Goal: Task Accomplishment & Management: Use online tool/utility

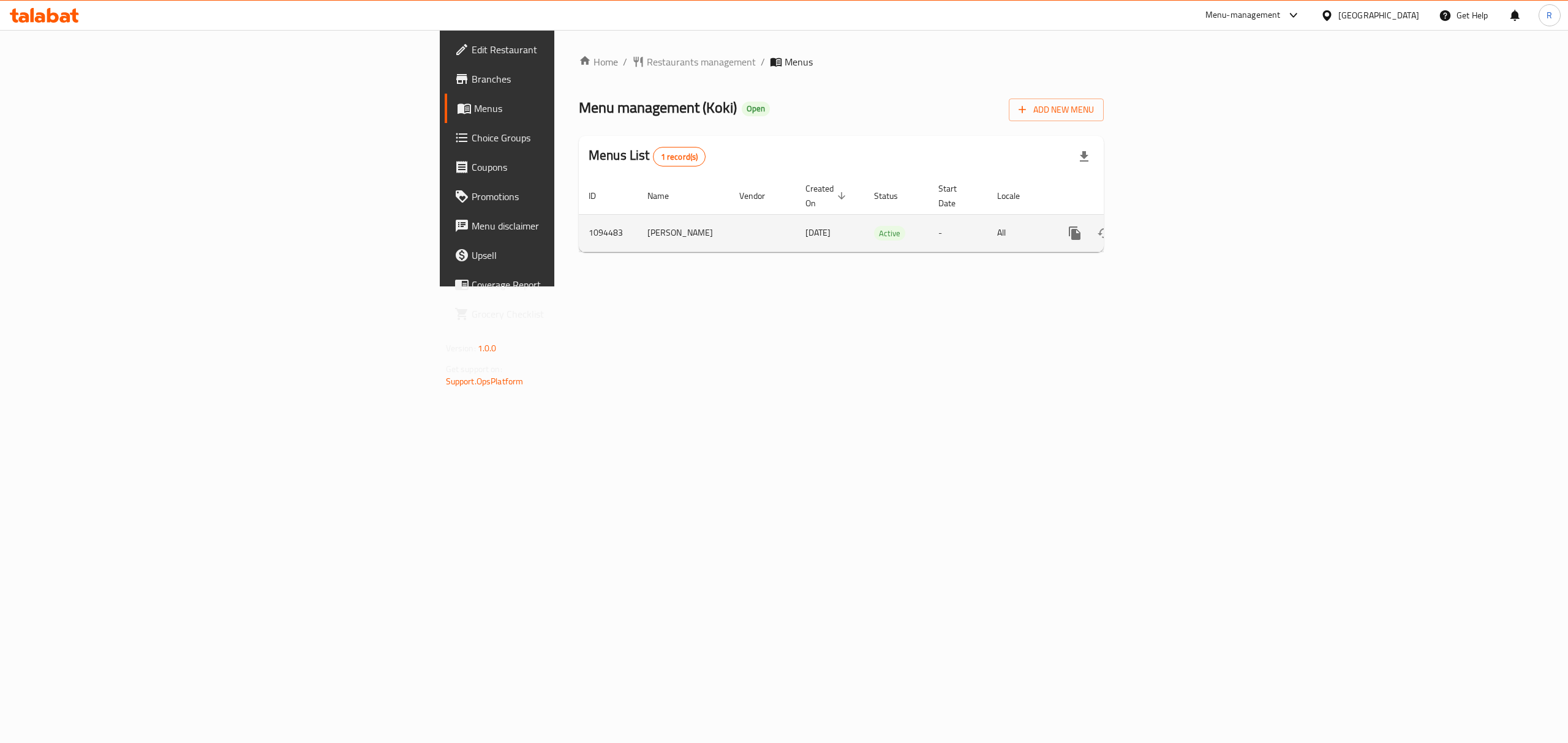
click at [1170, 226] on icon "enhanced table" at bounding box center [1163, 233] width 15 height 15
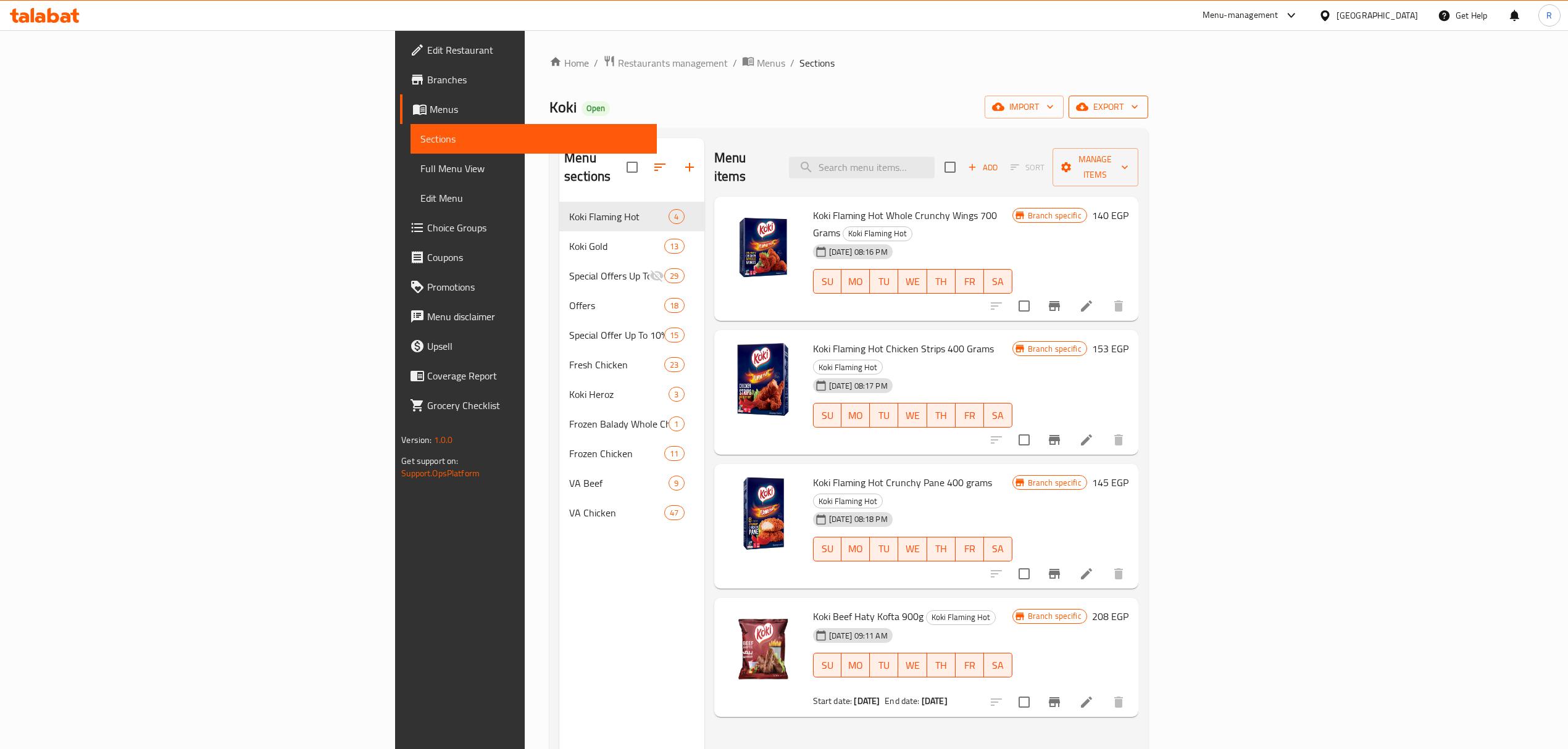
click at [1138, 104] on span "export" at bounding box center [1108, 107] width 60 height 15
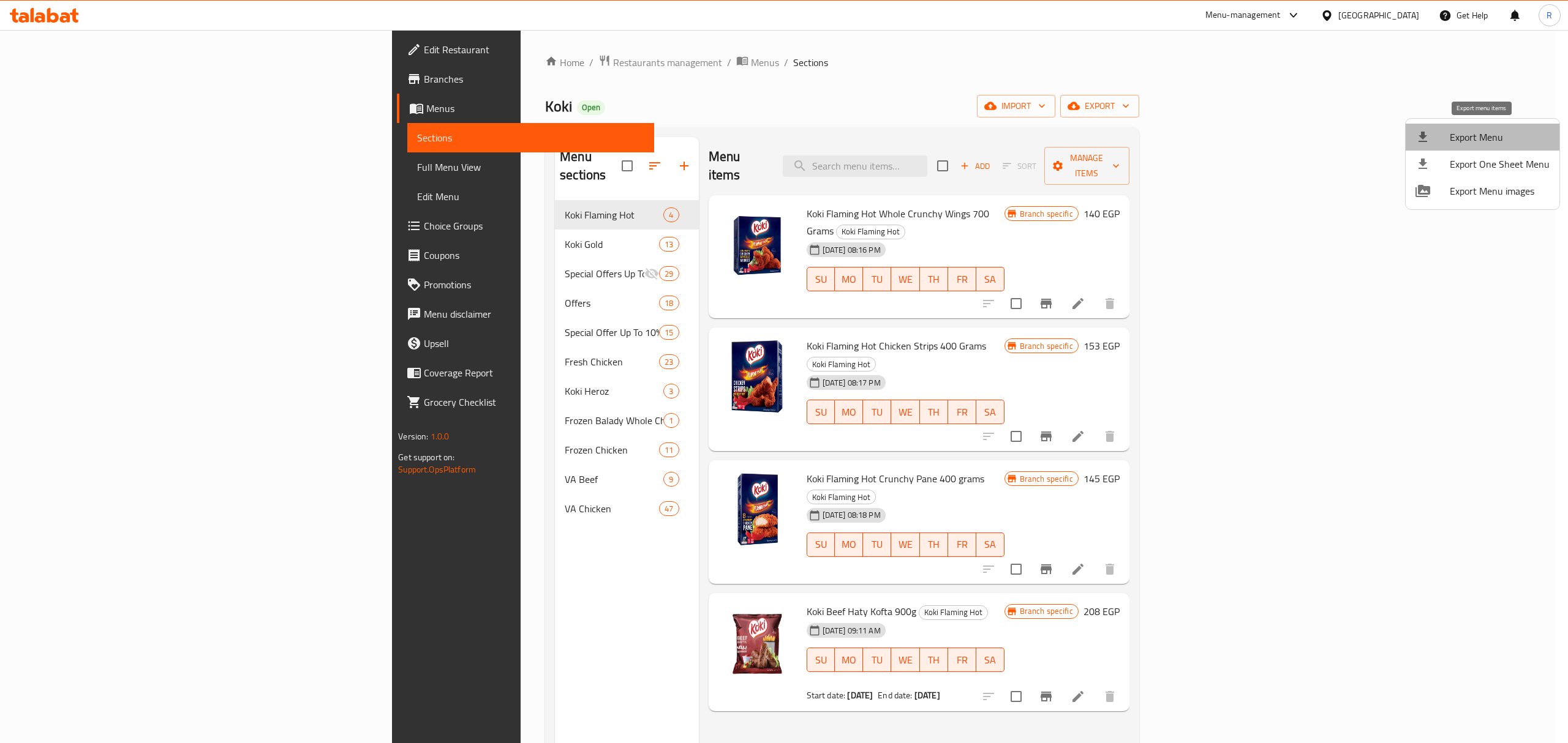
click at [1485, 147] on li "Export Menu" at bounding box center [1483, 137] width 154 height 27
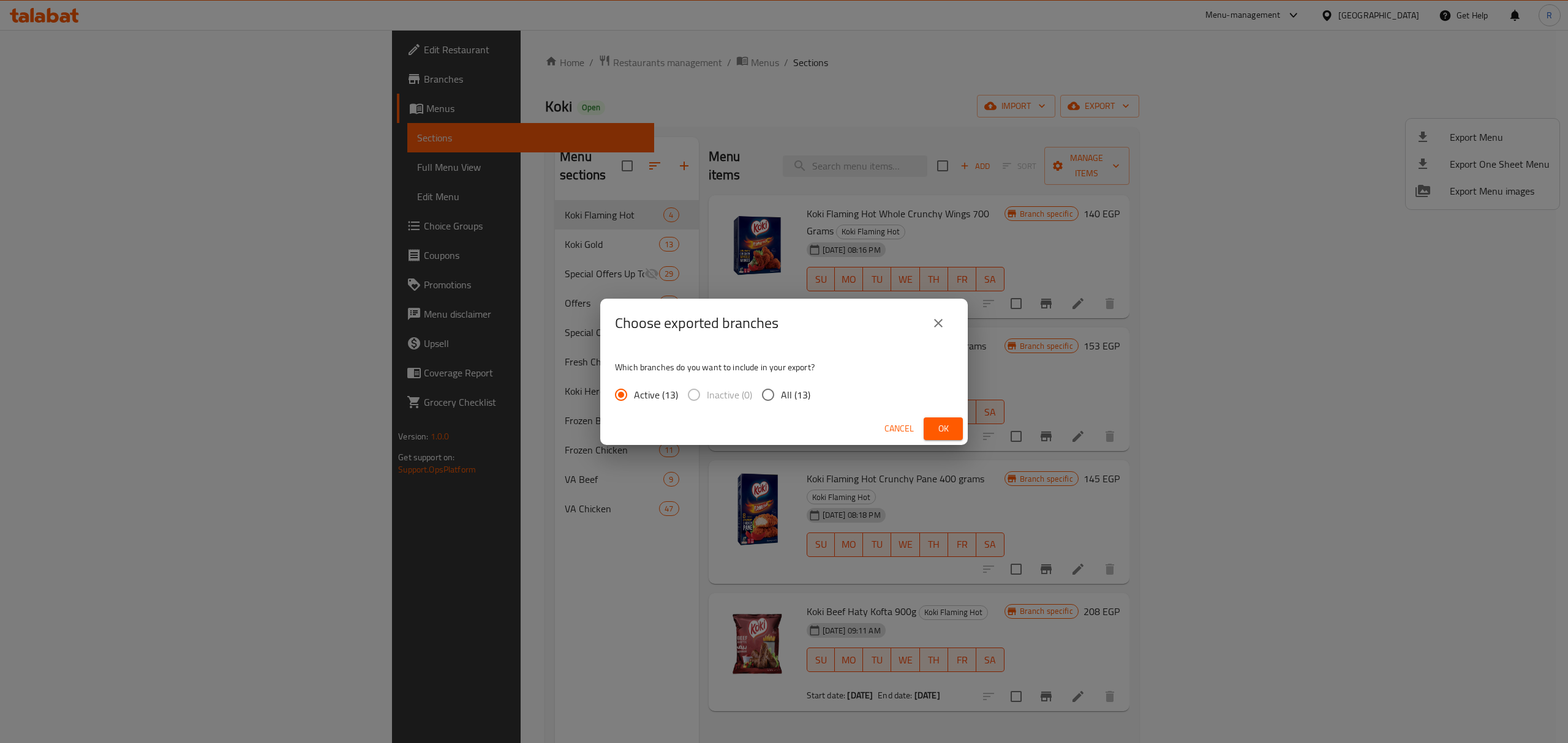
click at [948, 434] on span "Ok" at bounding box center [943, 429] width 20 height 15
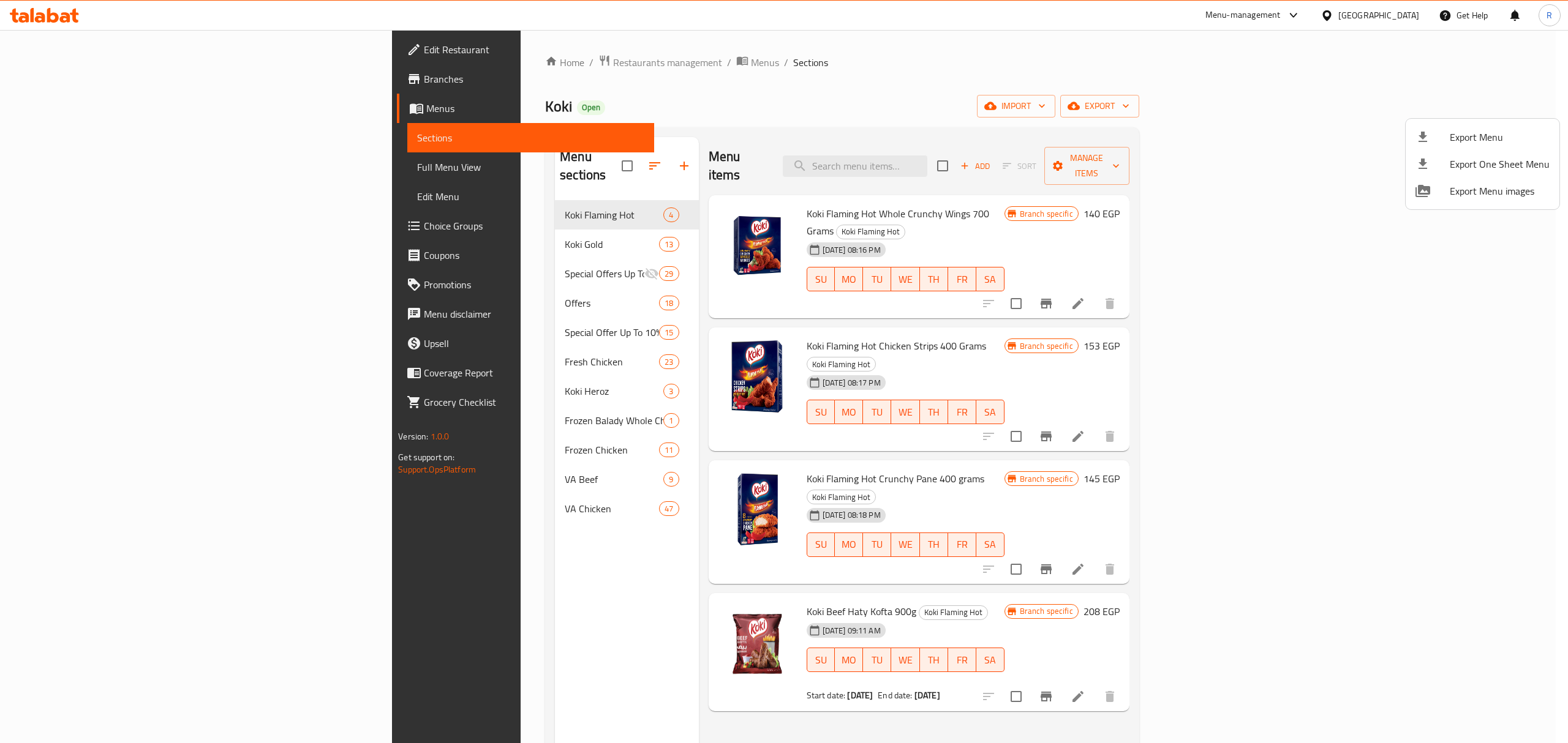
click at [814, 707] on div at bounding box center [784, 372] width 1568 height 743
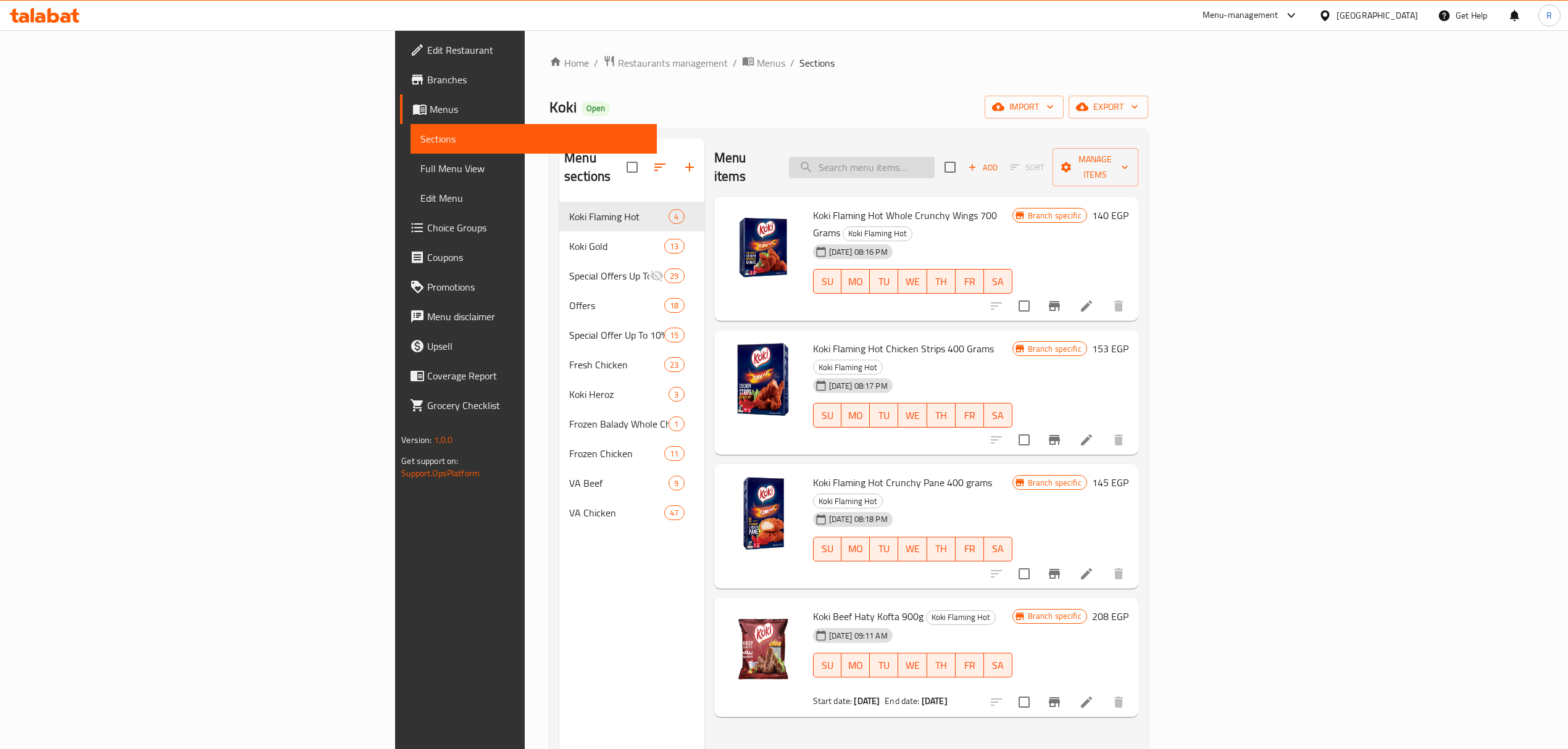
click at [935, 158] on input "search" at bounding box center [861, 168] width 146 height 22
paste input "koki gold chicken tenders 400"
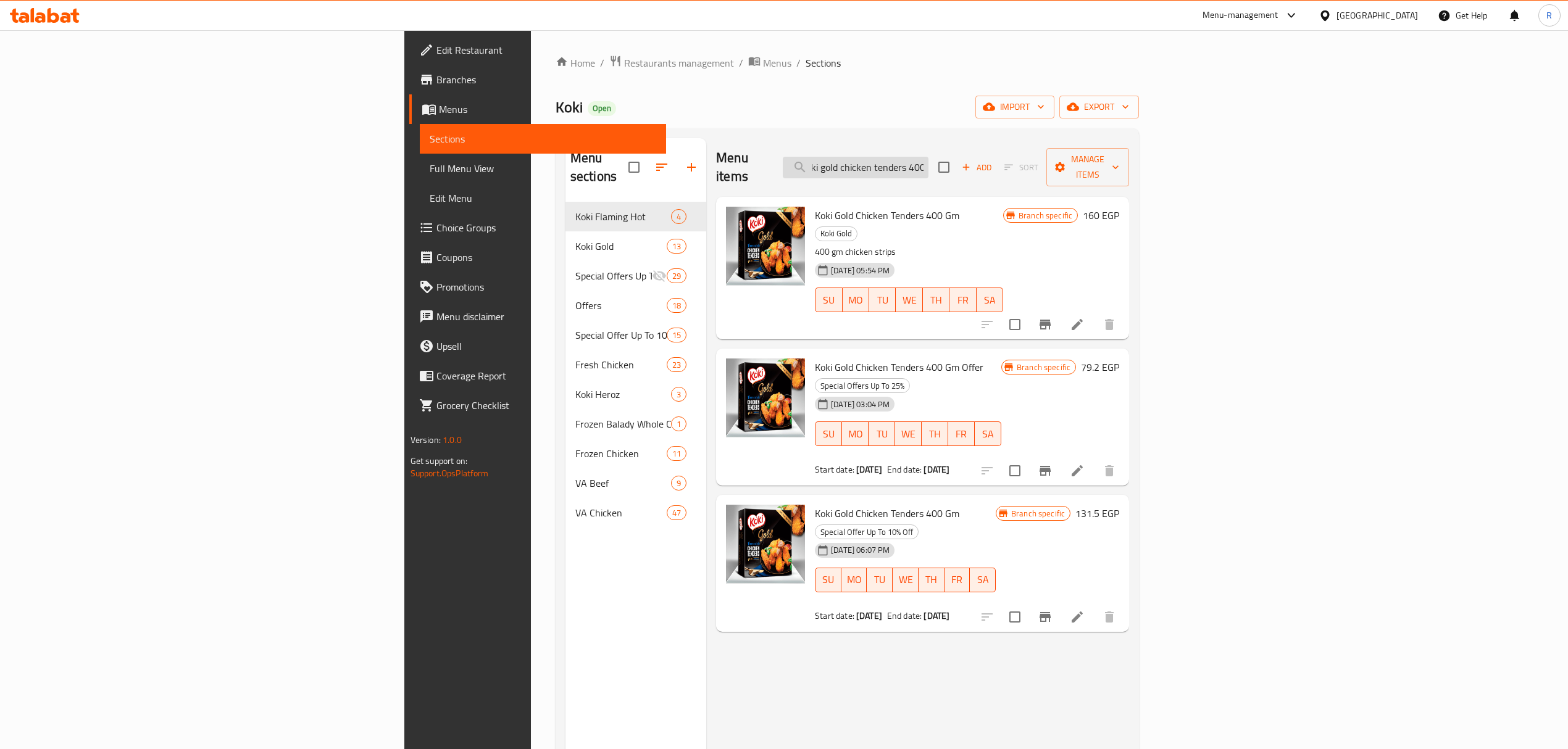
click at [928, 162] on input "koki gold chicken tenders 400" at bounding box center [855, 168] width 146 height 22
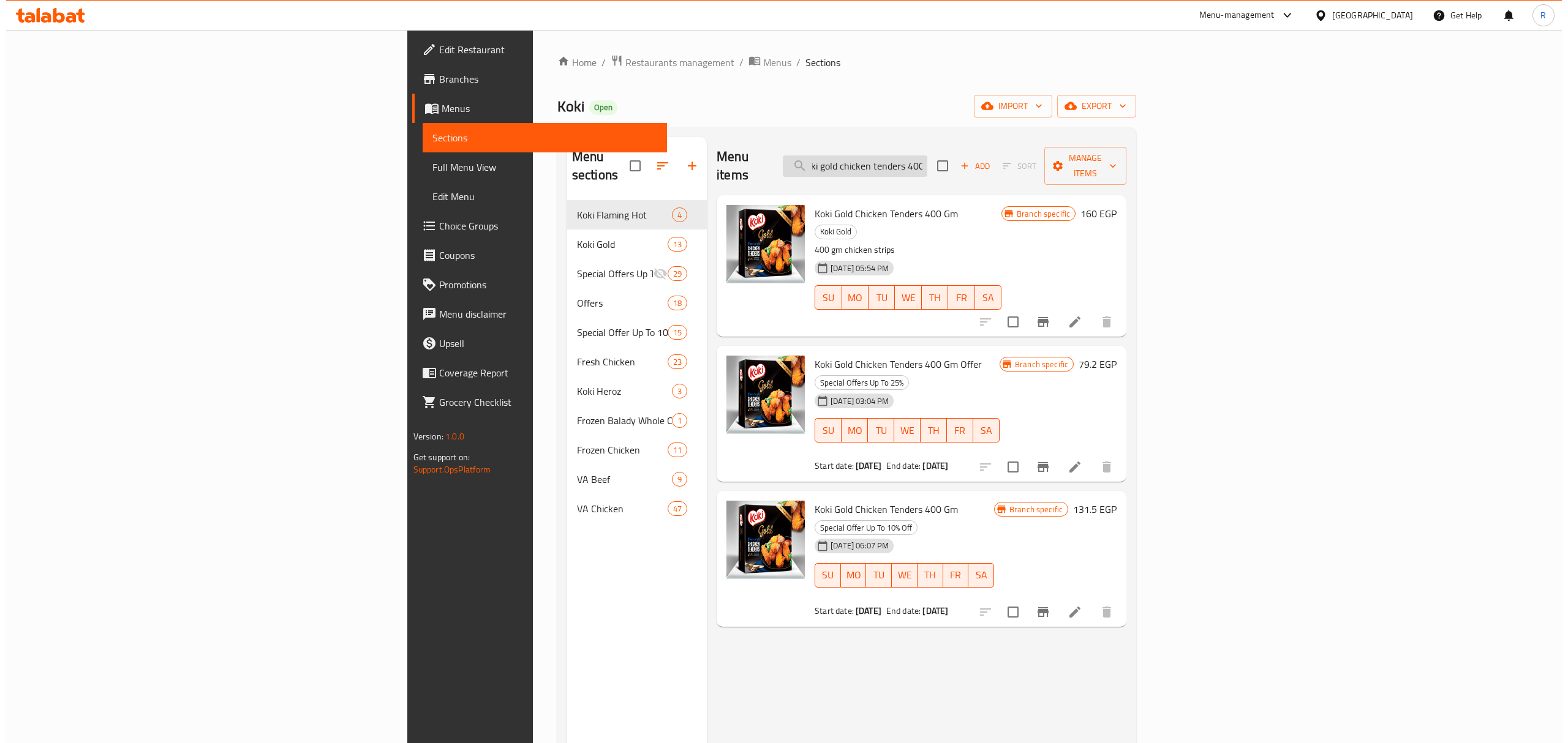
scroll to position [0, 0]
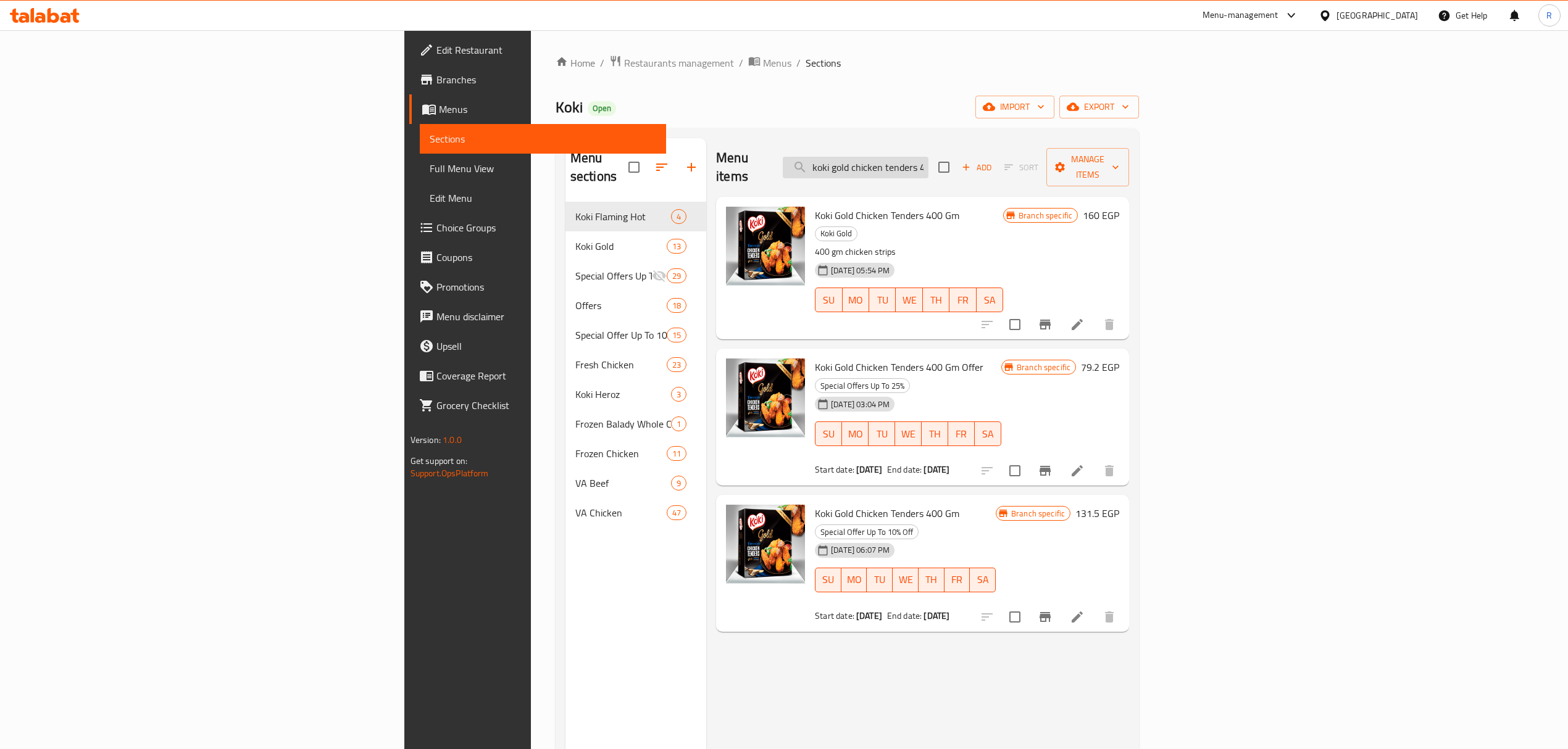
drag, startPoint x: 996, startPoint y: 162, endPoint x: 956, endPoint y: 155, distance: 40.6
click at [928, 157] on input "koki gold chicken tenders 400" at bounding box center [855, 168] width 146 height 22
click at [1052, 317] on icon "Branch-specific-item" at bounding box center [1045, 324] width 15 height 15
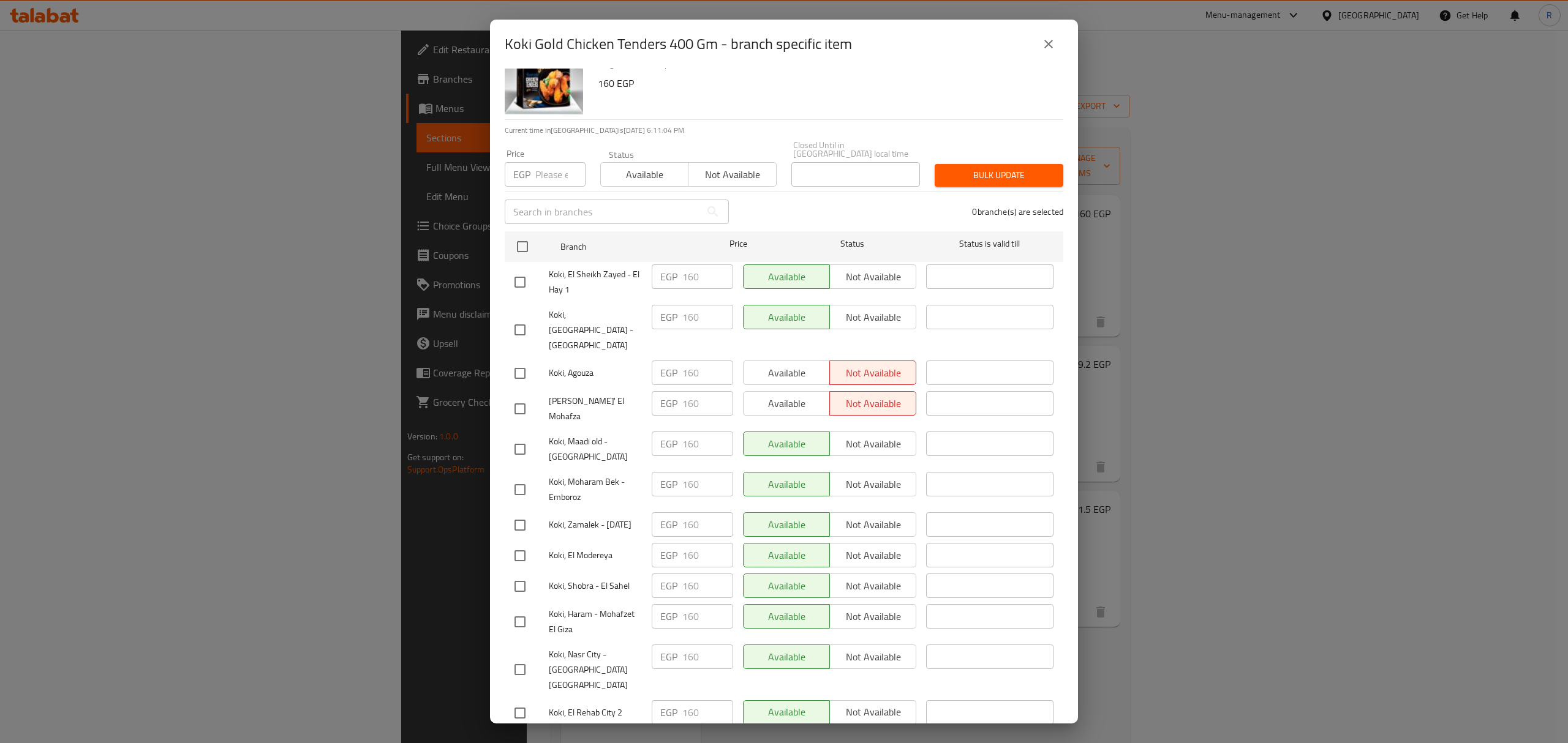
scroll to position [55, 0]
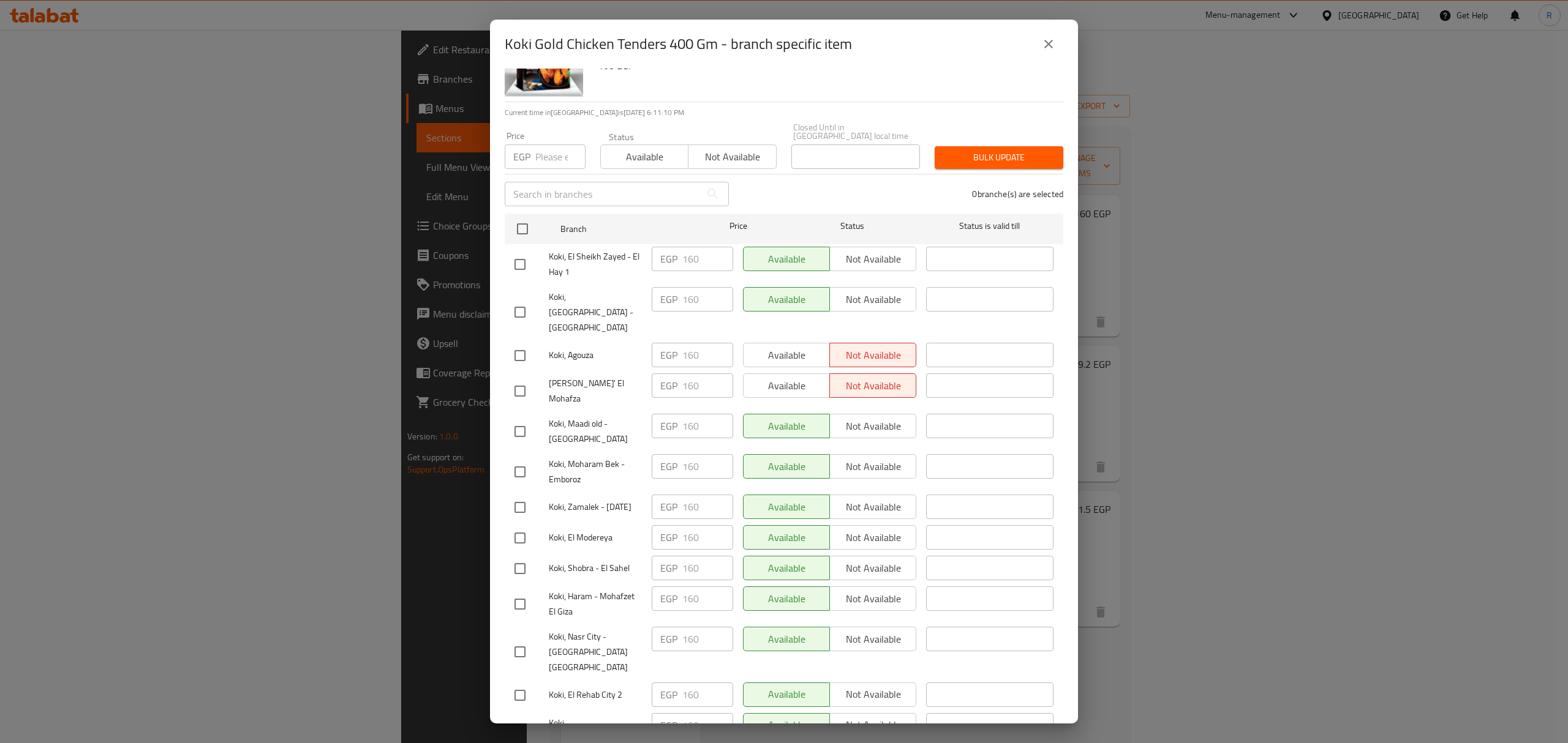
click at [1046, 50] on icon "close" at bounding box center [1048, 44] width 15 height 15
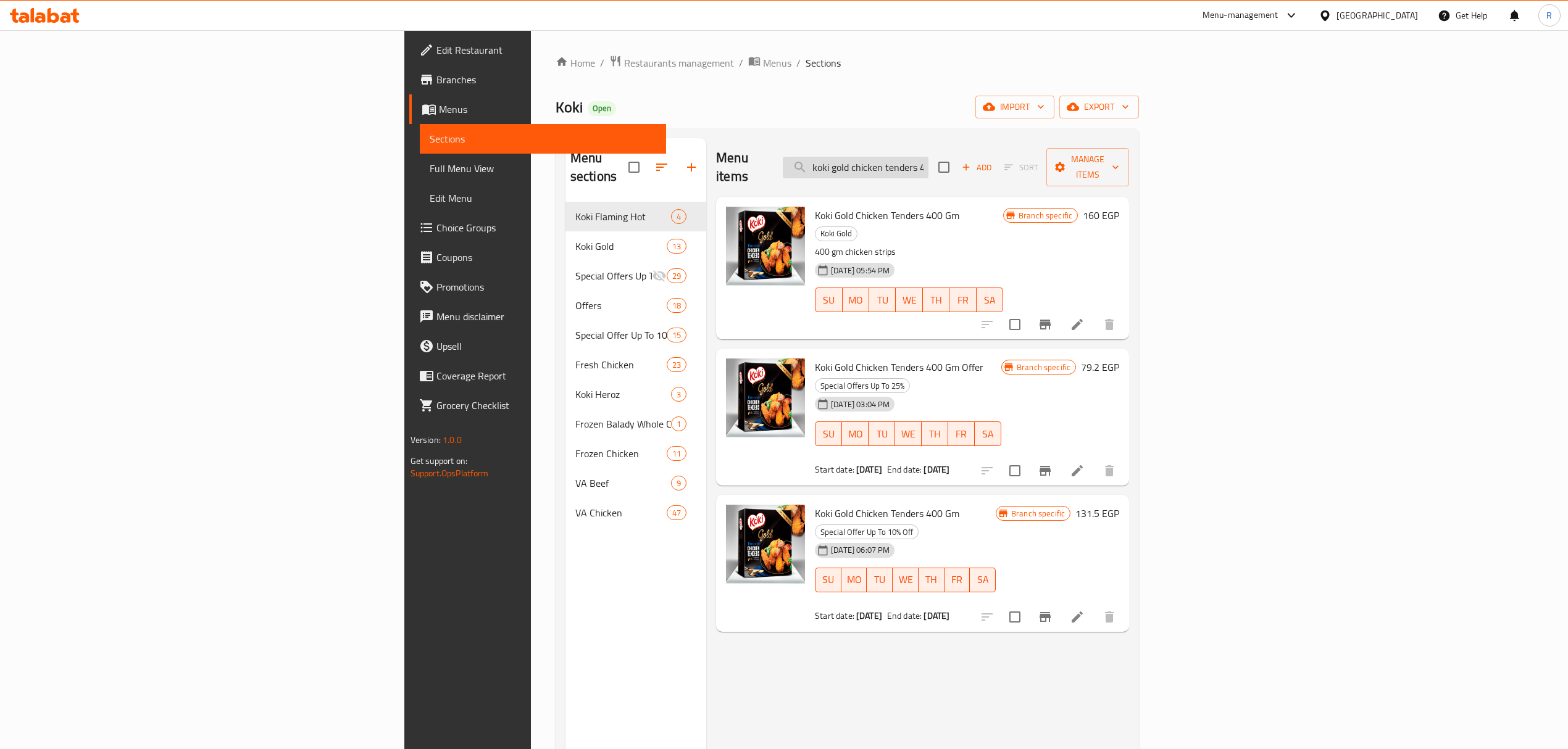
click at [928, 168] on input "koki gold chicken tenders 400" at bounding box center [855, 168] width 146 height 22
paste input "Koki Beef Haty Kofta 9"
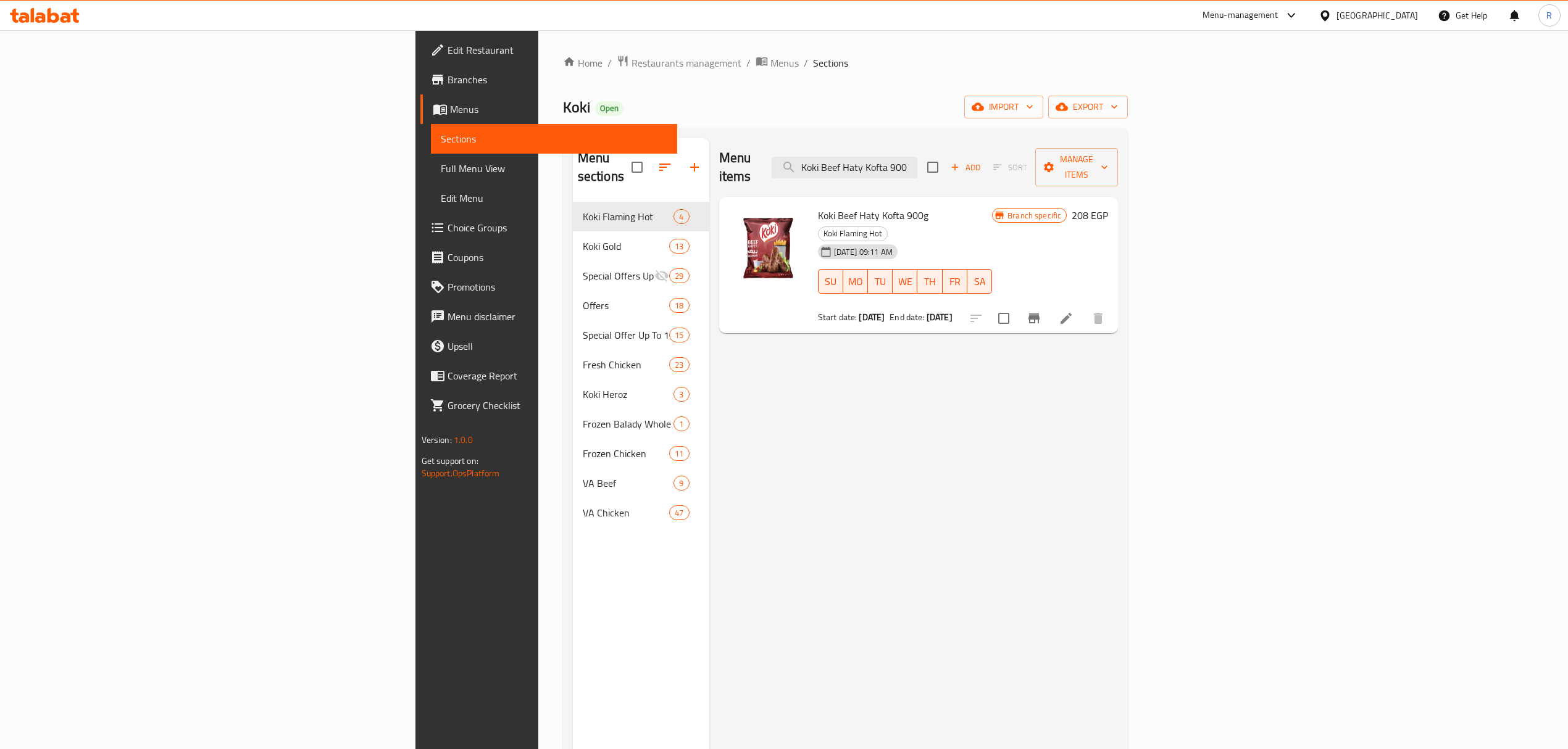
click at [983, 388] on div "Menu items Koki Beef Haty Kofta 900 Add Sort Manage items Koki Beef Haty Kofta …" at bounding box center [914, 513] width 409 height 749
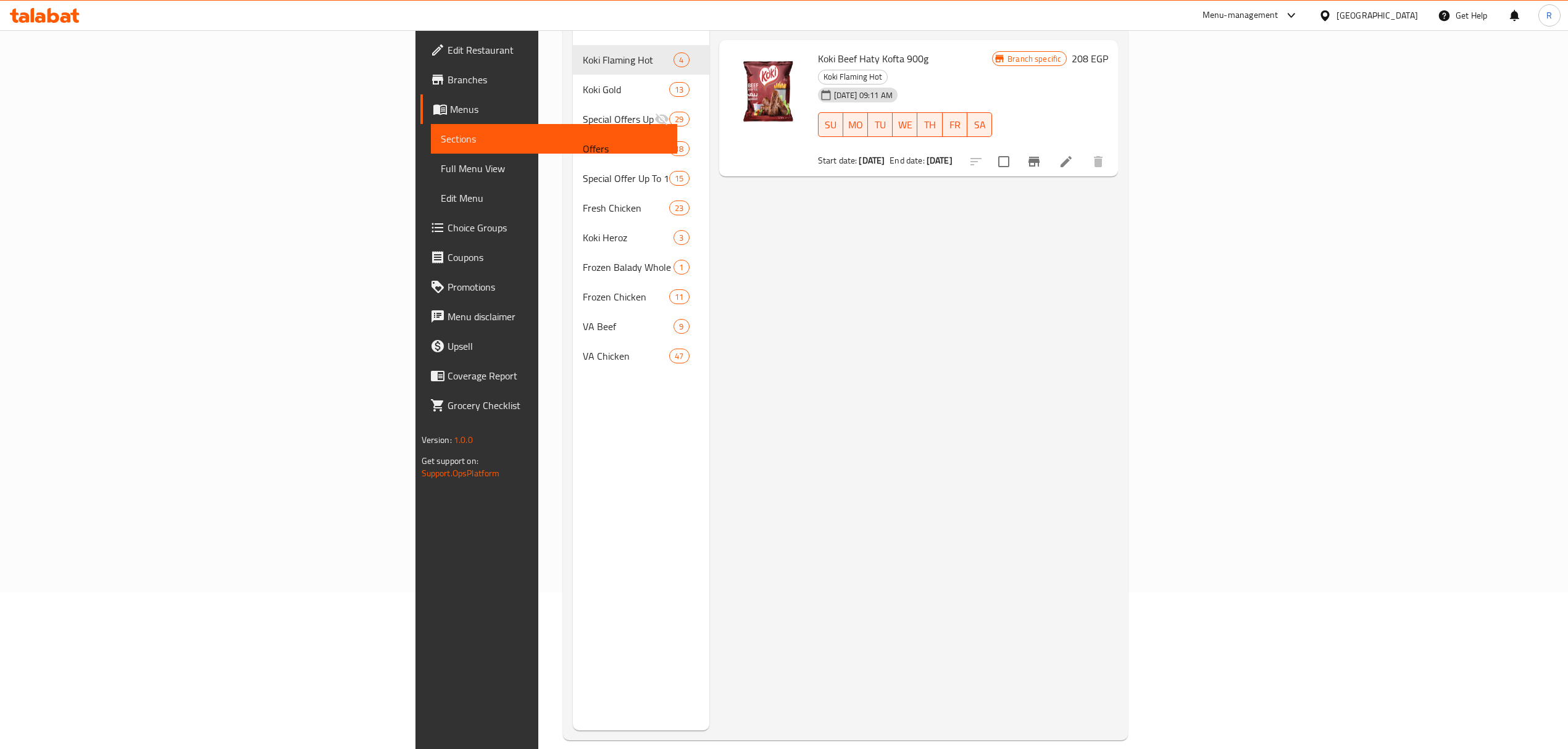
scroll to position [0, 0]
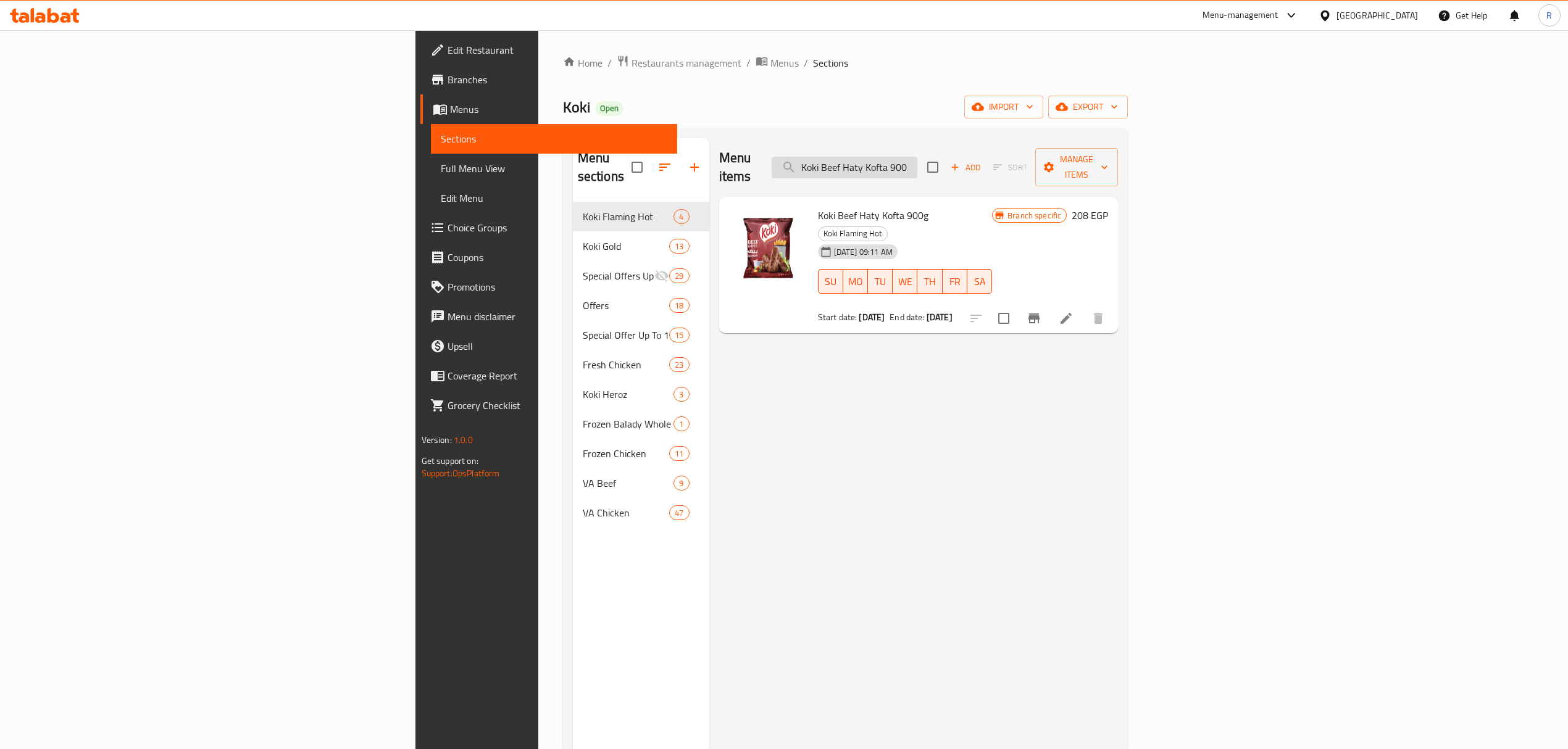
click at [917, 162] on input "Koki Beef Haty Kofta 900" at bounding box center [845, 168] width 146 height 22
paste input "koki gold chicken tenders 4"
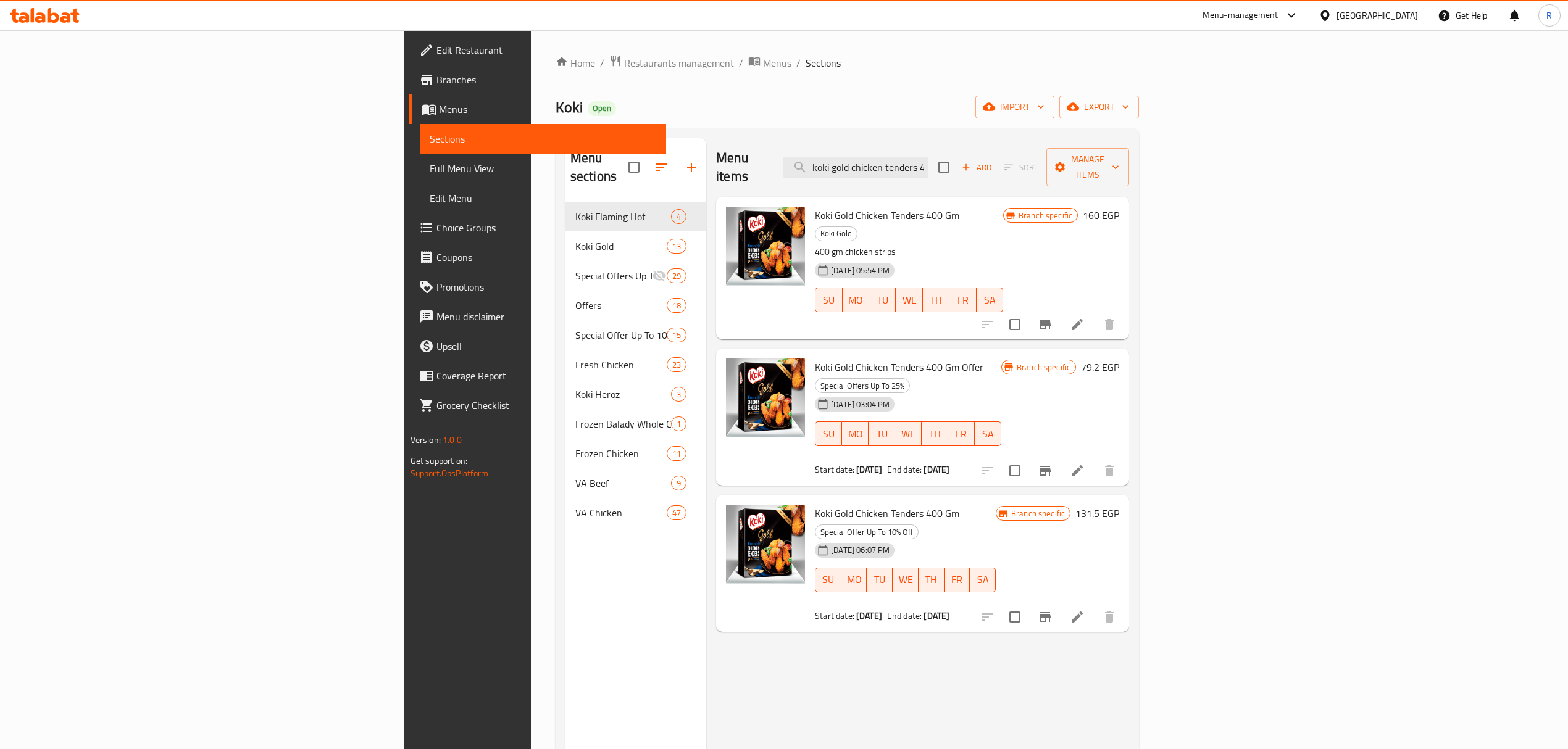
click at [1030, 110] on div "Koki Open import export" at bounding box center [847, 107] width 583 height 23
click at [928, 163] on input "koki gold chicken tenders 400" at bounding box center [855, 168] width 146 height 22
paste input "Regular chicken wings 700 gm"
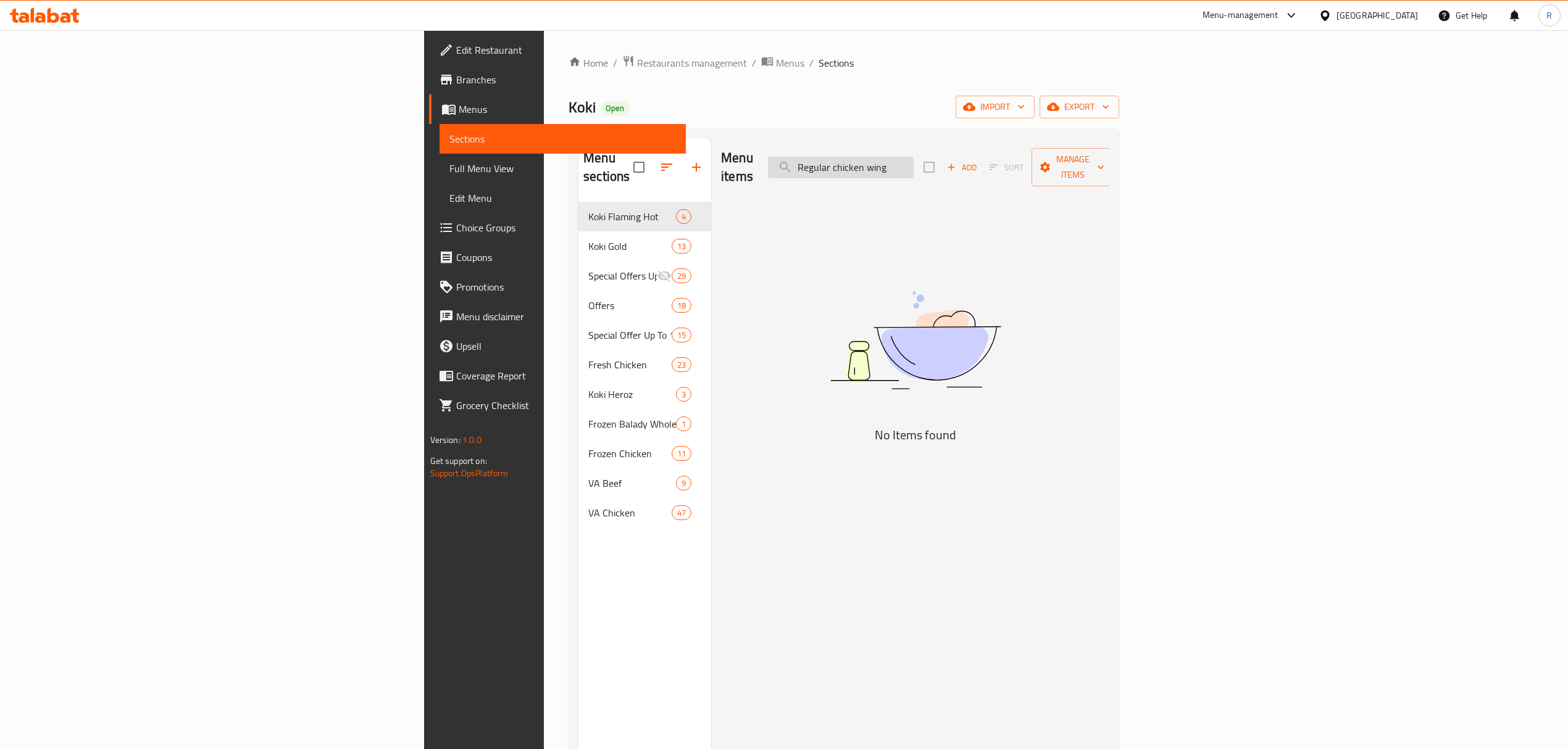
click at [914, 160] on input "Regular chicken wing" at bounding box center [840, 168] width 146 height 22
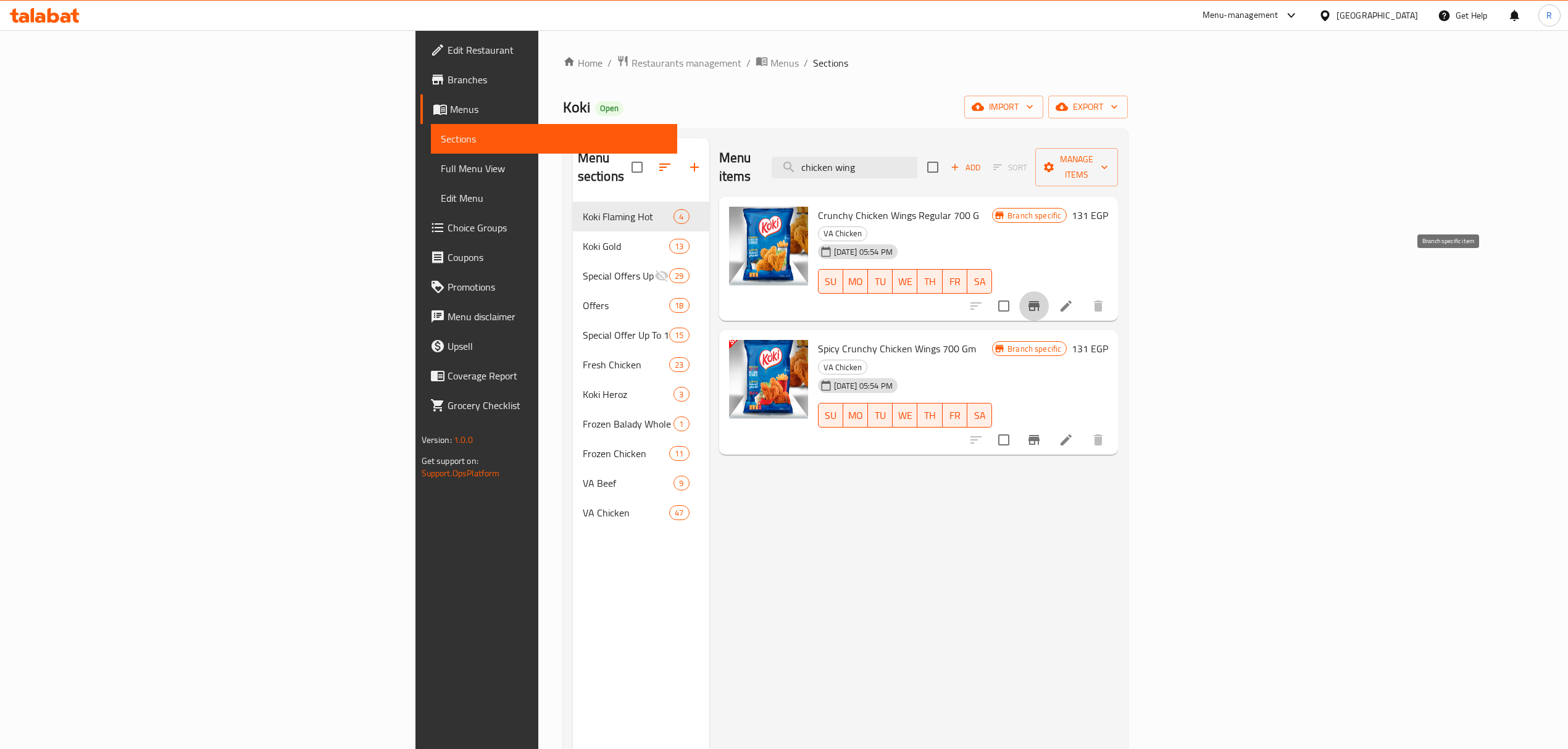
click at [1049, 291] on button "Branch-specific-item" at bounding box center [1034, 306] width 30 height 30
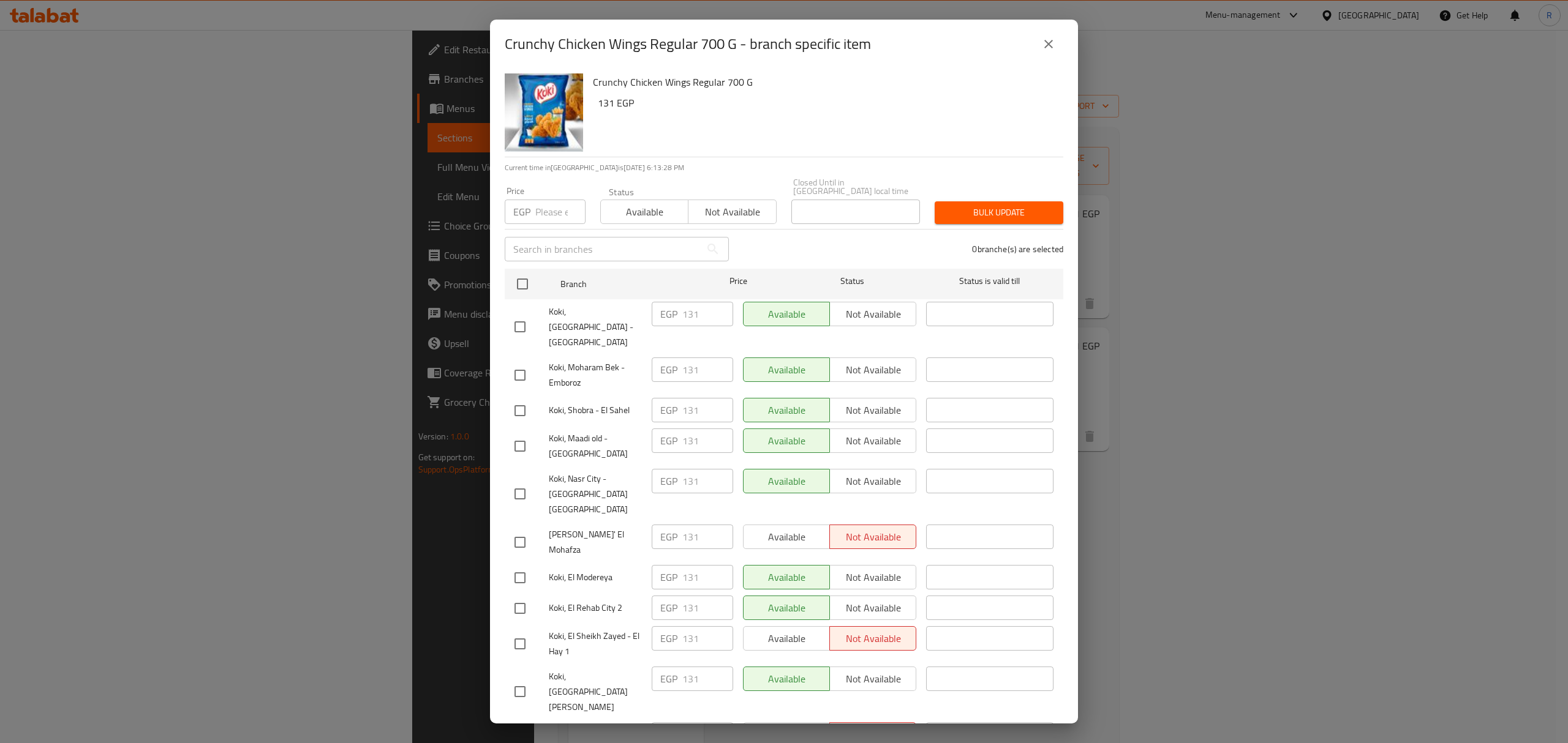
click at [1042, 41] on icon "close" at bounding box center [1048, 44] width 15 height 15
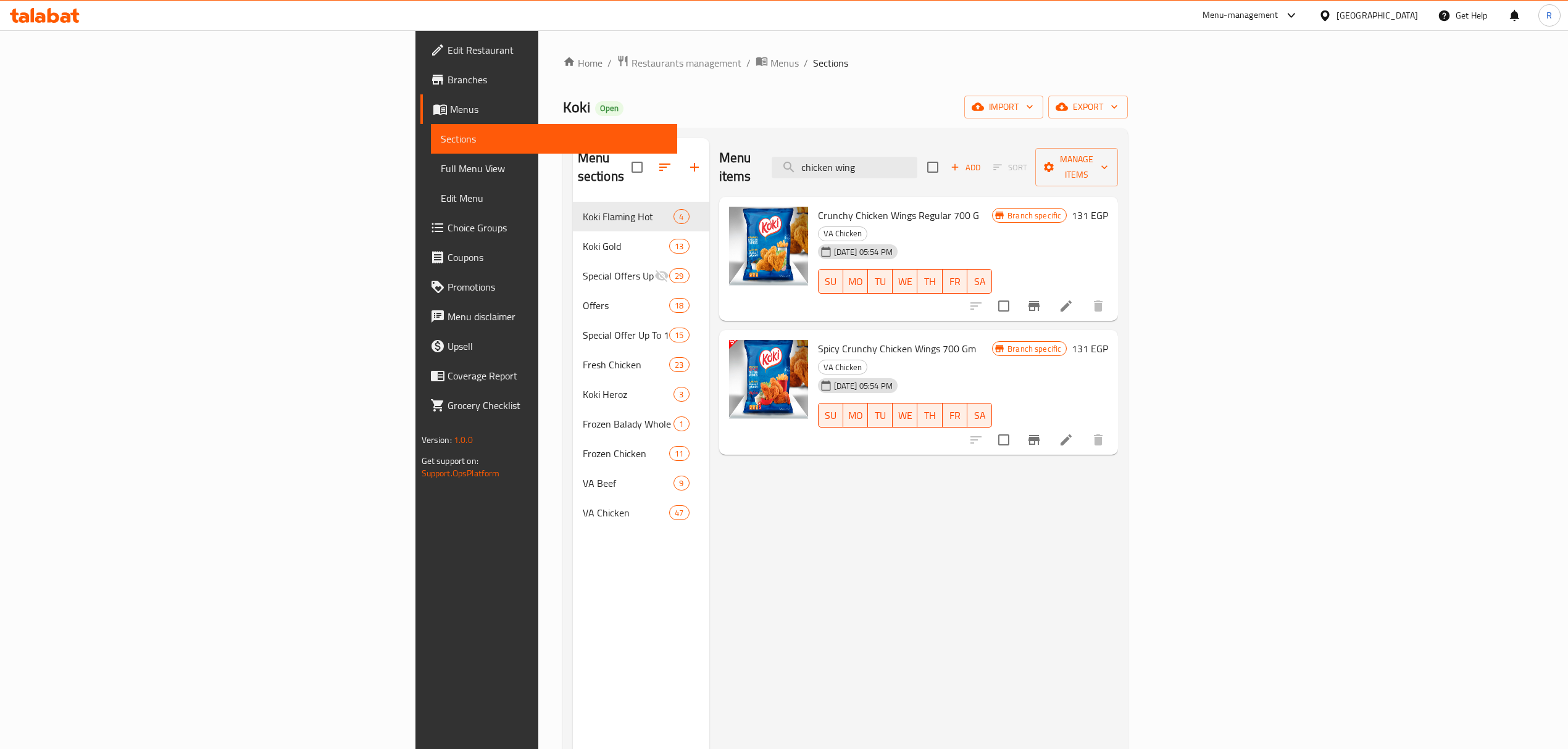
click at [818, 206] on span "Crunchy Chicken Wings Regular 700 G" at bounding box center [898, 215] width 161 height 18
drag, startPoint x: 736, startPoint y: 200, endPoint x: 822, endPoint y: 200, distance: 86.0
click at [822, 206] on span "Crunchy Chicken Wings Regular 700 G" at bounding box center [898, 215] width 161 height 18
copy span "Crunchy Chicken Wings Regular"
click at [1040, 301] on icon "Branch-specific-item" at bounding box center [1033, 306] width 11 height 10
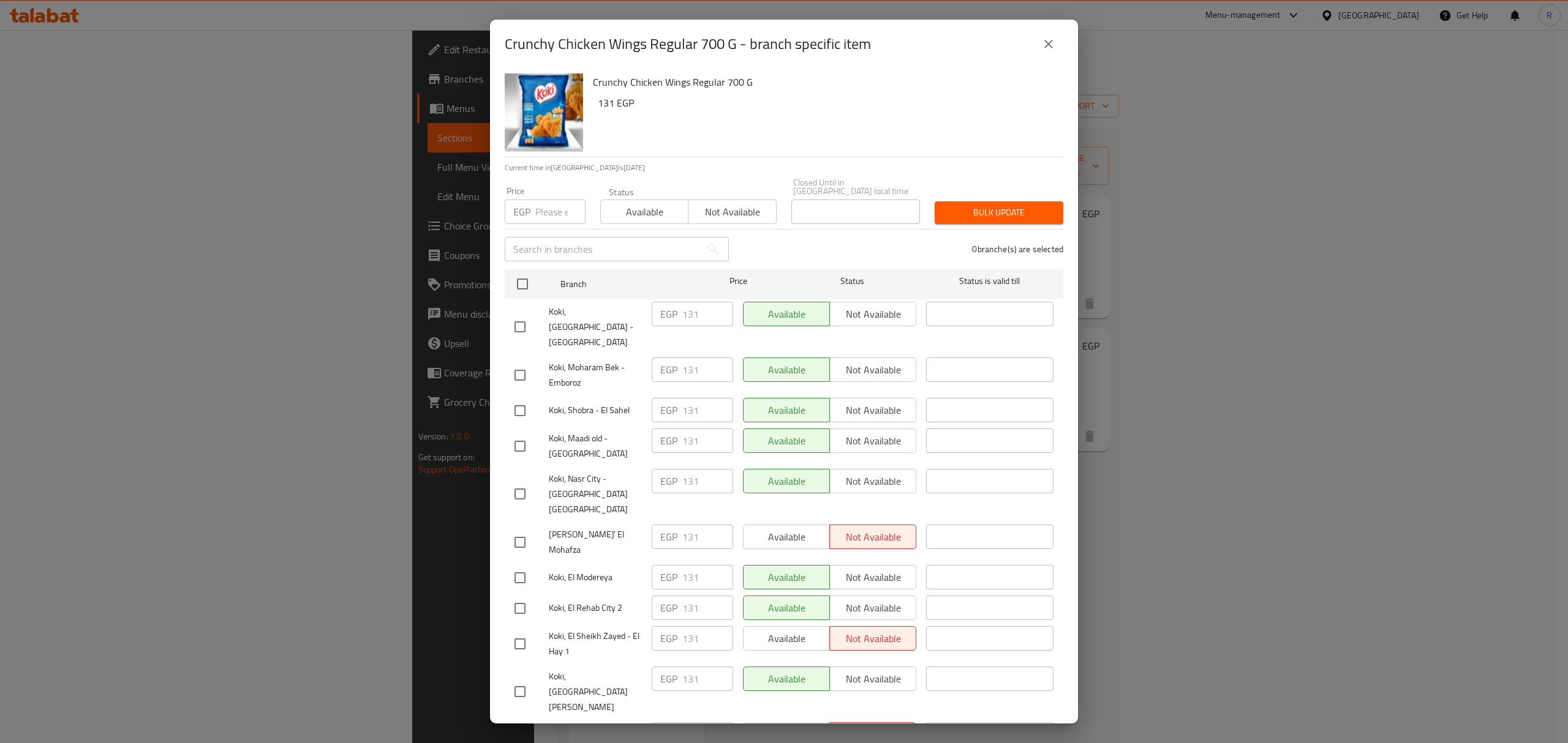
scroll to position [55, 0]
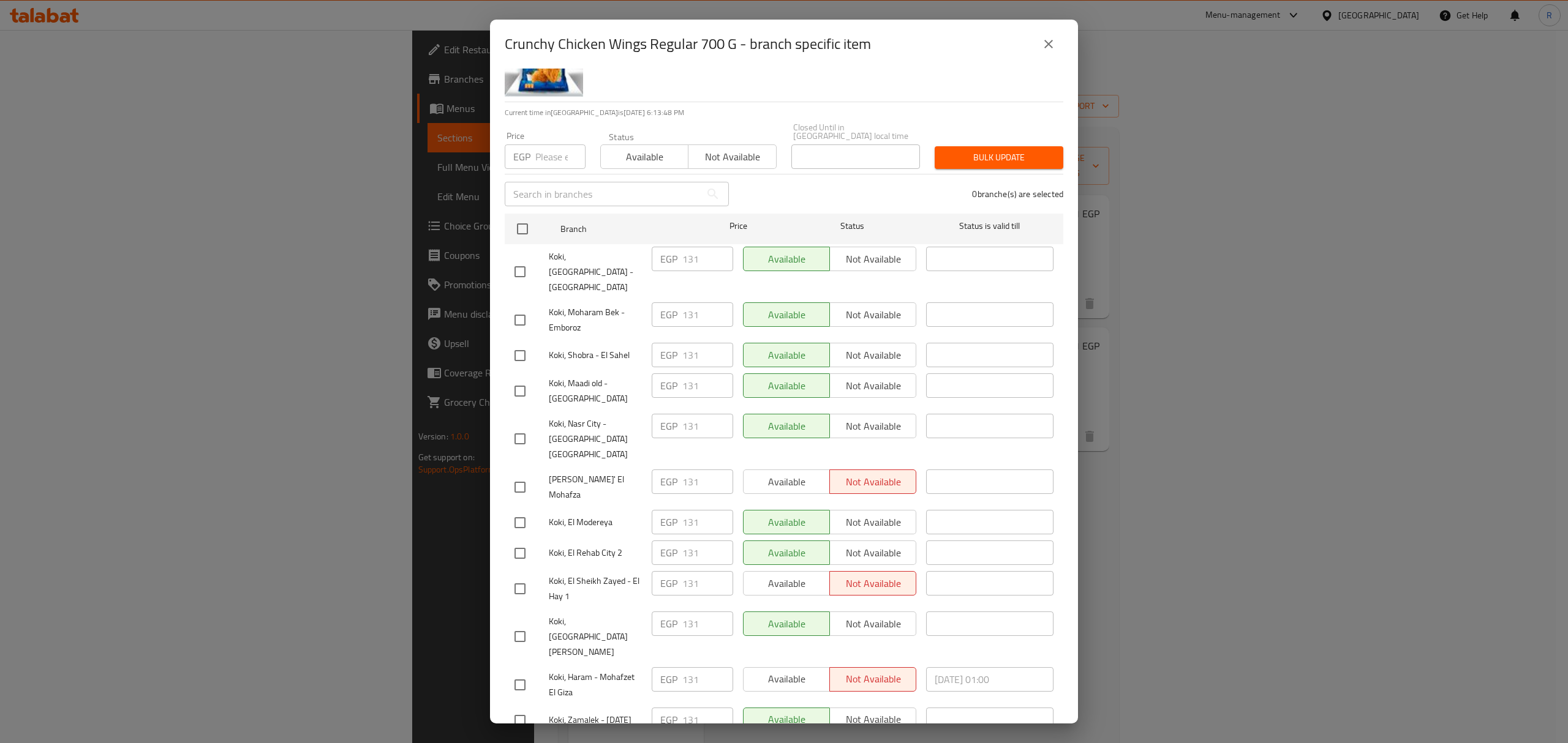
click at [566, 348] on span "Koki, Shobra - El Sahel" at bounding box center [595, 355] width 93 height 15
click at [1038, 50] on button "close" at bounding box center [1049, 45] width 30 height 30
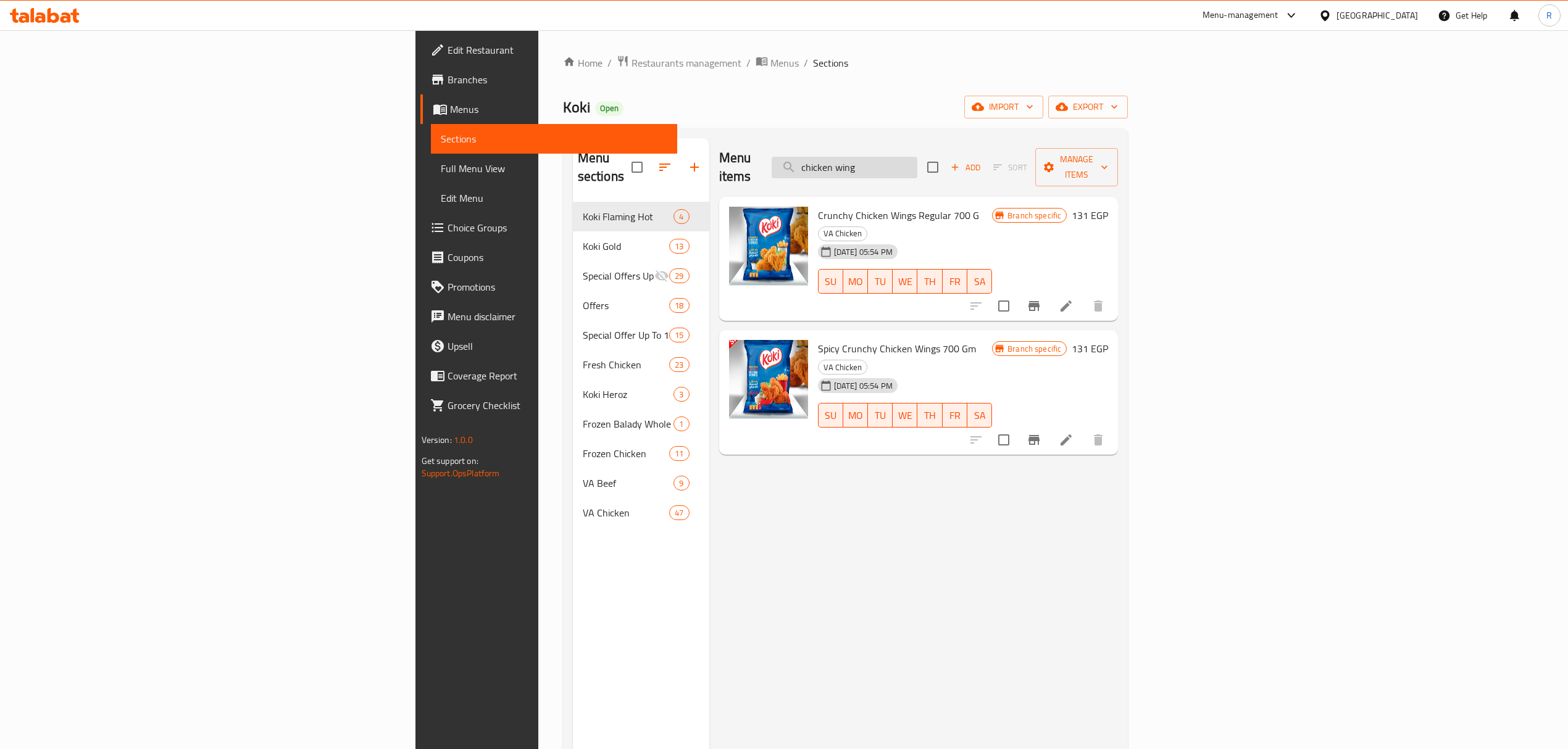
click at [917, 159] on input "chicken wing" at bounding box center [845, 168] width 146 height 22
click at [1041, 433] on icon "Branch-specific-item" at bounding box center [1034, 440] width 15 height 15
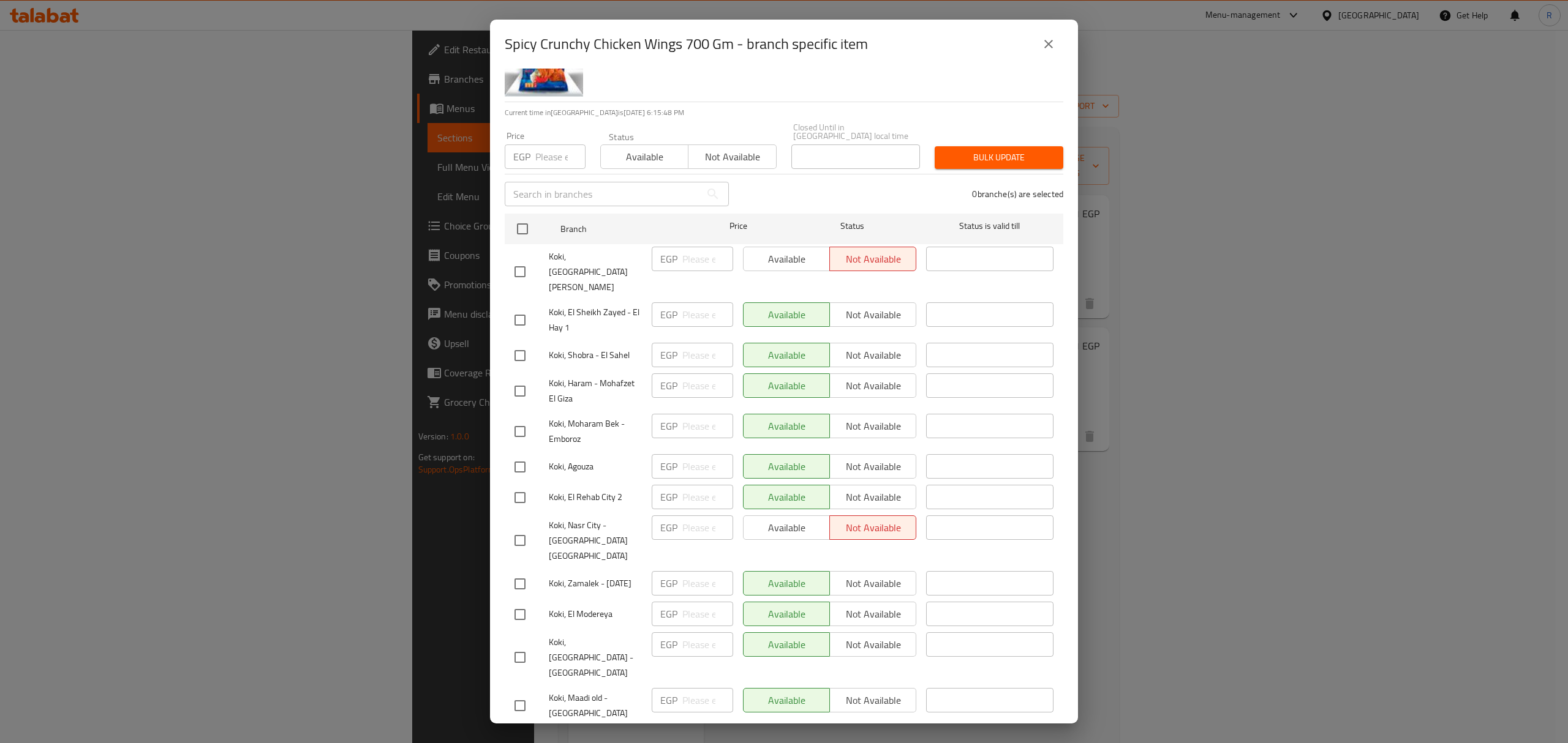
drag, startPoint x: 1056, startPoint y: 45, endPoint x: 1069, endPoint y: 0, distance: 46.8
click at [1055, 46] on button "close" at bounding box center [1049, 45] width 30 height 30
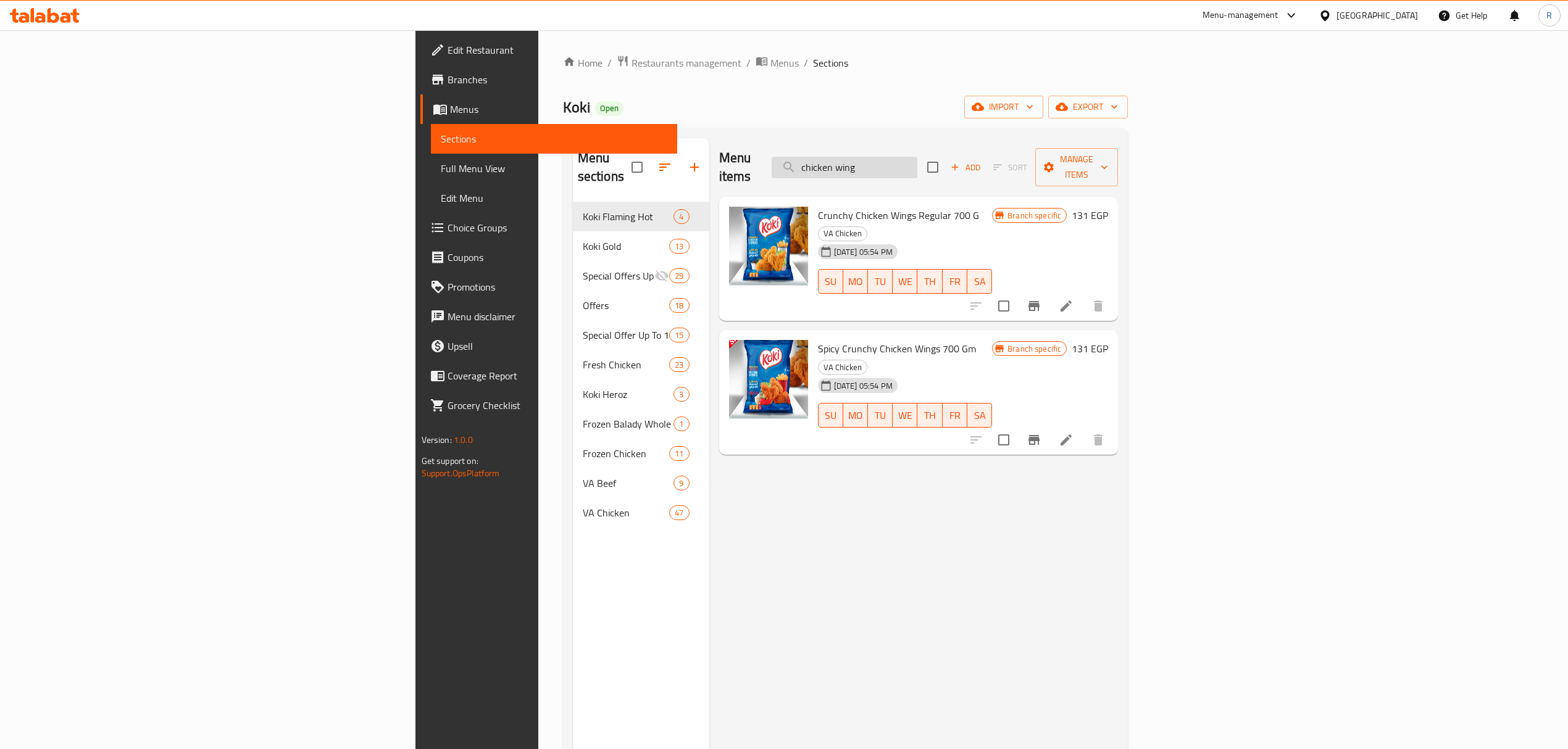
click at [917, 157] on input "chicken wing" at bounding box center [845, 168] width 146 height 22
paste input "Koki heroz chicken popcorn 400 gm"
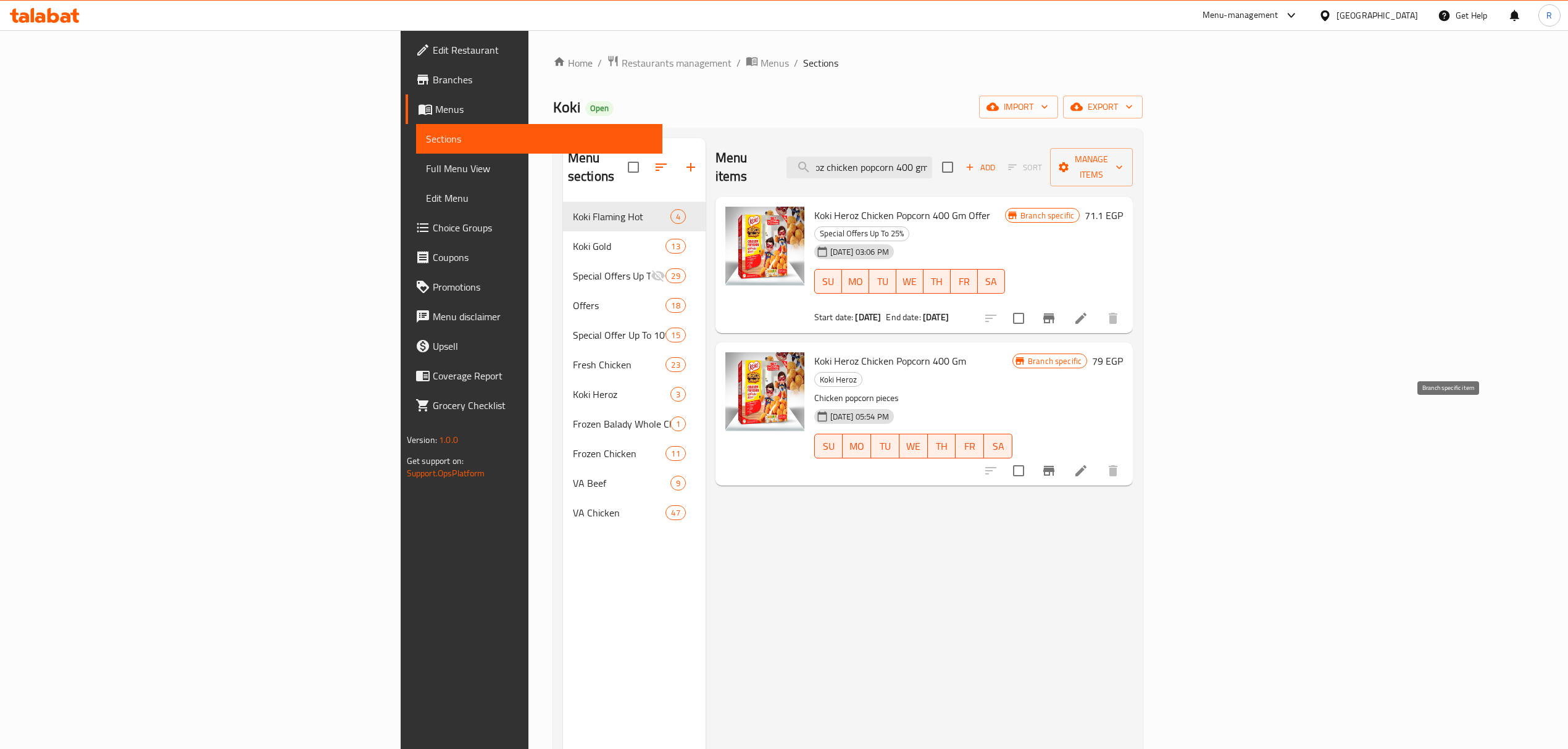
type input "Koki heroz chicken popcorn 400 gm"
click at [1054, 465] on icon "Branch-specific-item" at bounding box center [1048, 470] width 11 height 10
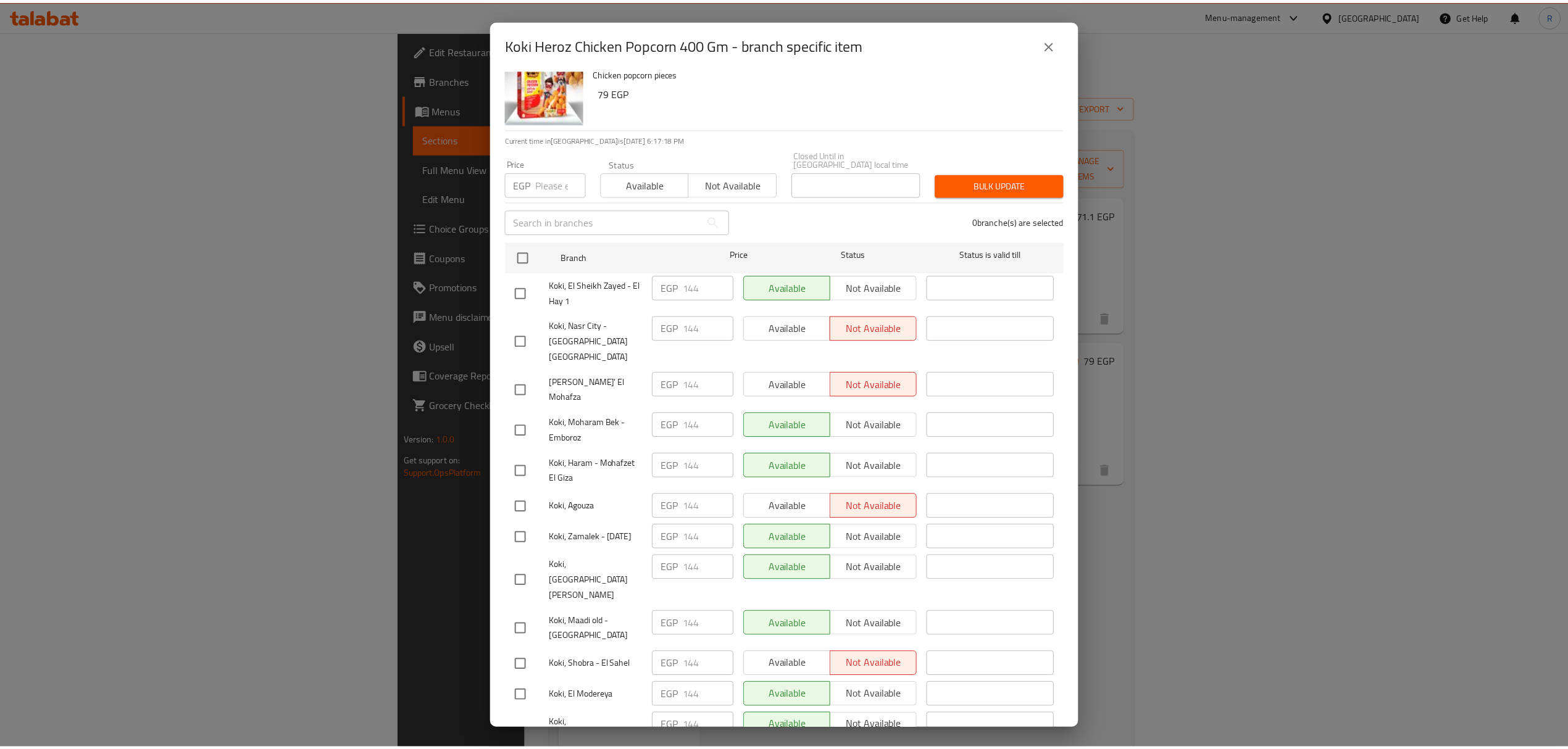
scroll to position [56, 0]
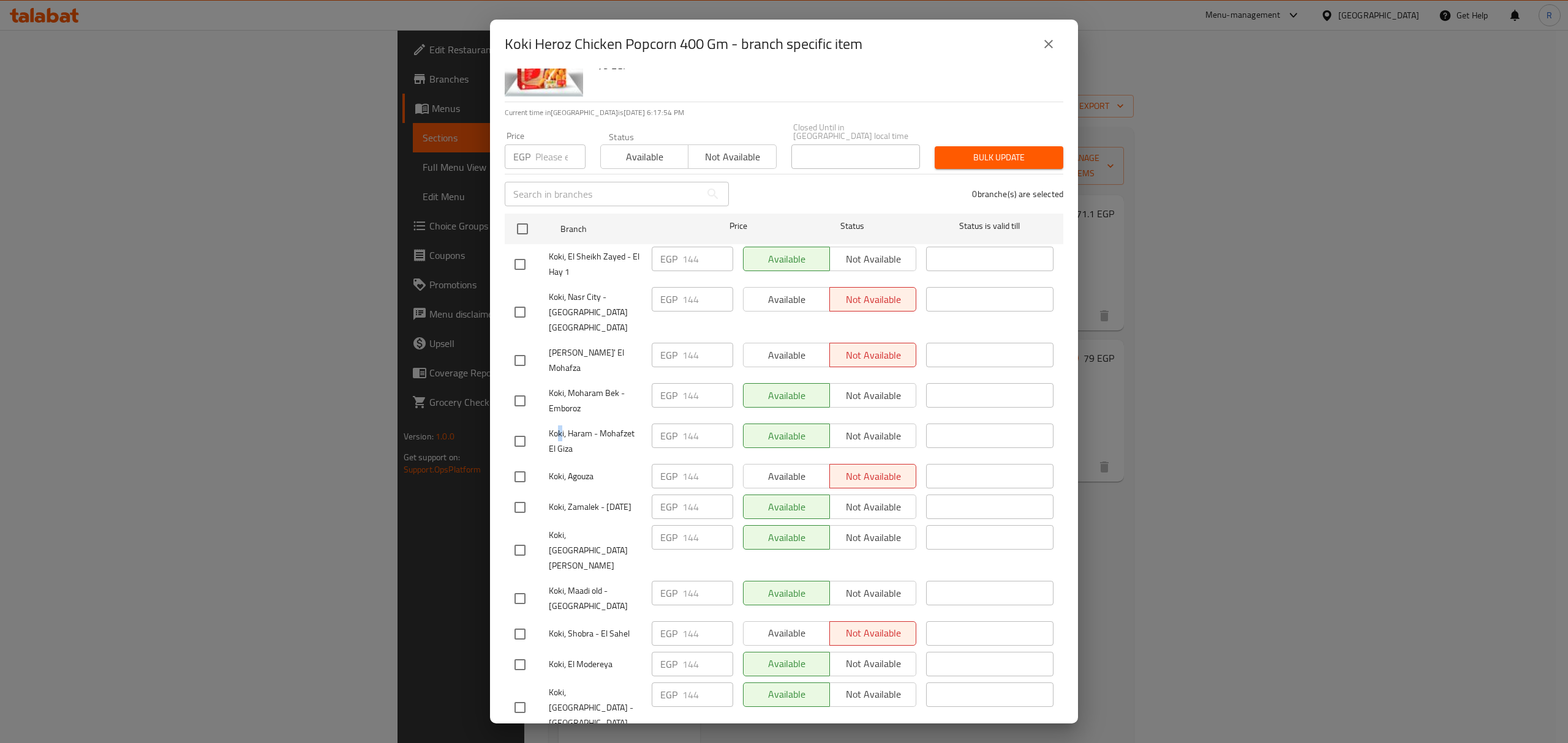
click at [559, 426] on span "Koki, Haram - Mohafzet El Giza" at bounding box center [595, 441] width 93 height 31
click at [1047, 50] on icon "close" at bounding box center [1048, 44] width 15 height 15
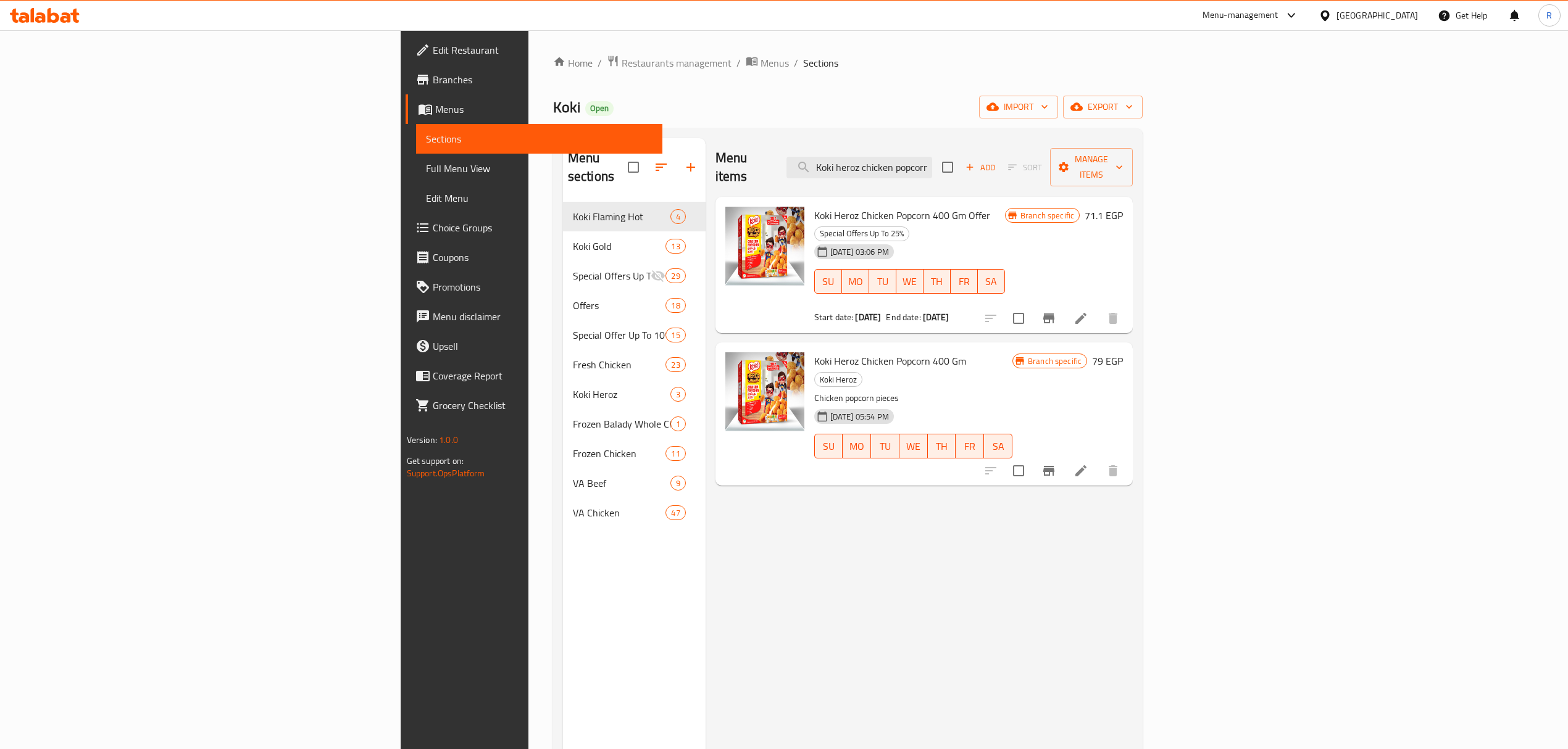
click at [1124, 109] on div "Koki Open import export" at bounding box center [848, 107] width 589 height 23
click at [1056, 311] on icon "Branch-specific-item" at bounding box center [1049, 319] width 15 height 15
click at [1054, 465] on icon "Branch-specific-item" at bounding box center [1048, 470] width 11 height 10
click at [1133, 510] on div "Menu items Koki heroz chicken popcorn 400 gm Add Sort Manage items Koki Heroz C…" at bounding box center [919, 513] width 428 height 749
click at [932, 163] on input "Koki heroz chicken popcorn 400 gm" at bounding box center [859, 168] width 146 height 22
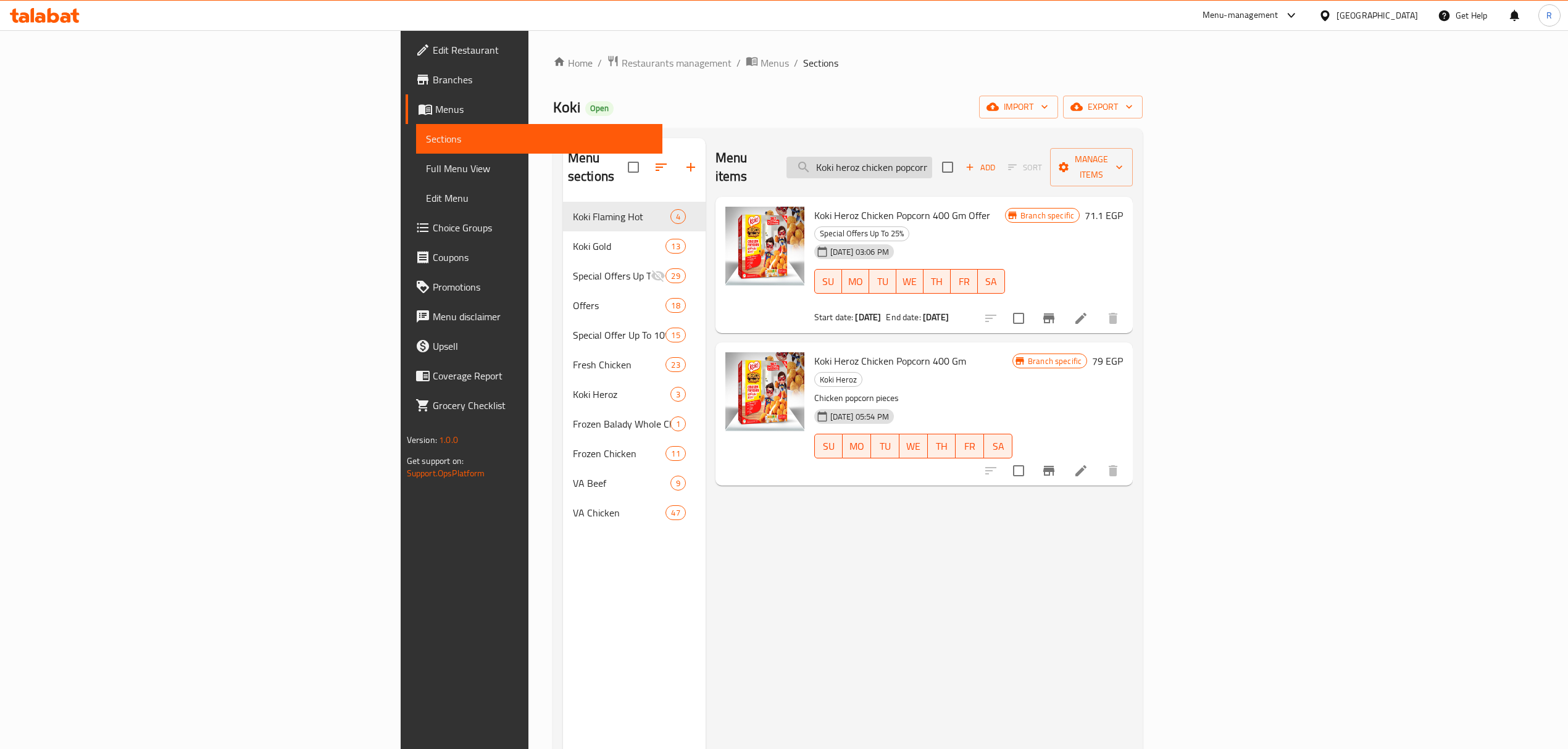
click at [932, 163] on input "Koki heroz chicken popcorn 400 gm" at bounding box center [859, 168] width 146 height 22
paste input "Happy chicken Nuggets 400 gm"
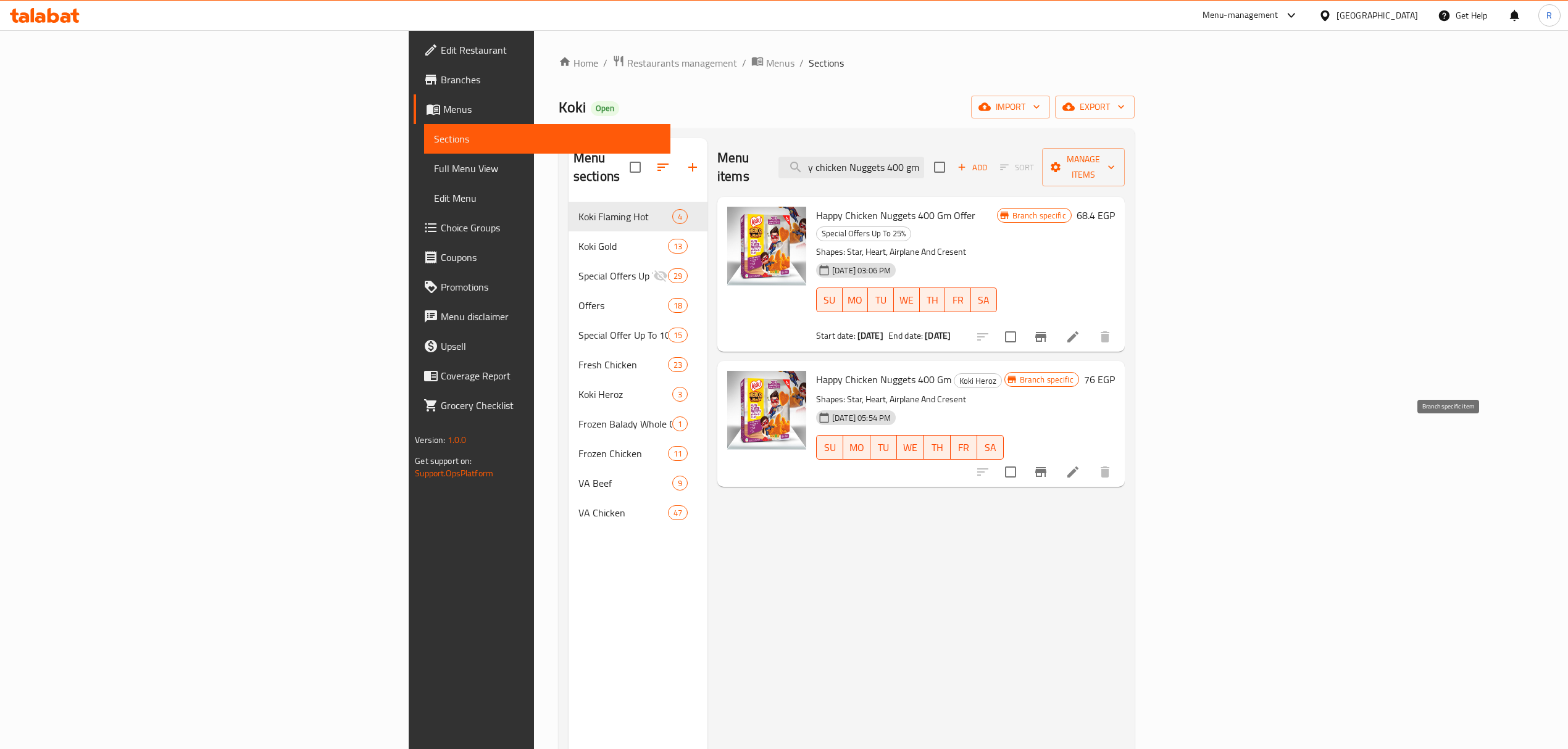
scroll to position [0, 0]
click at [1056, 457] on button "Branch-specific-item" at bounding box center [1041, 472] width 30 height 30
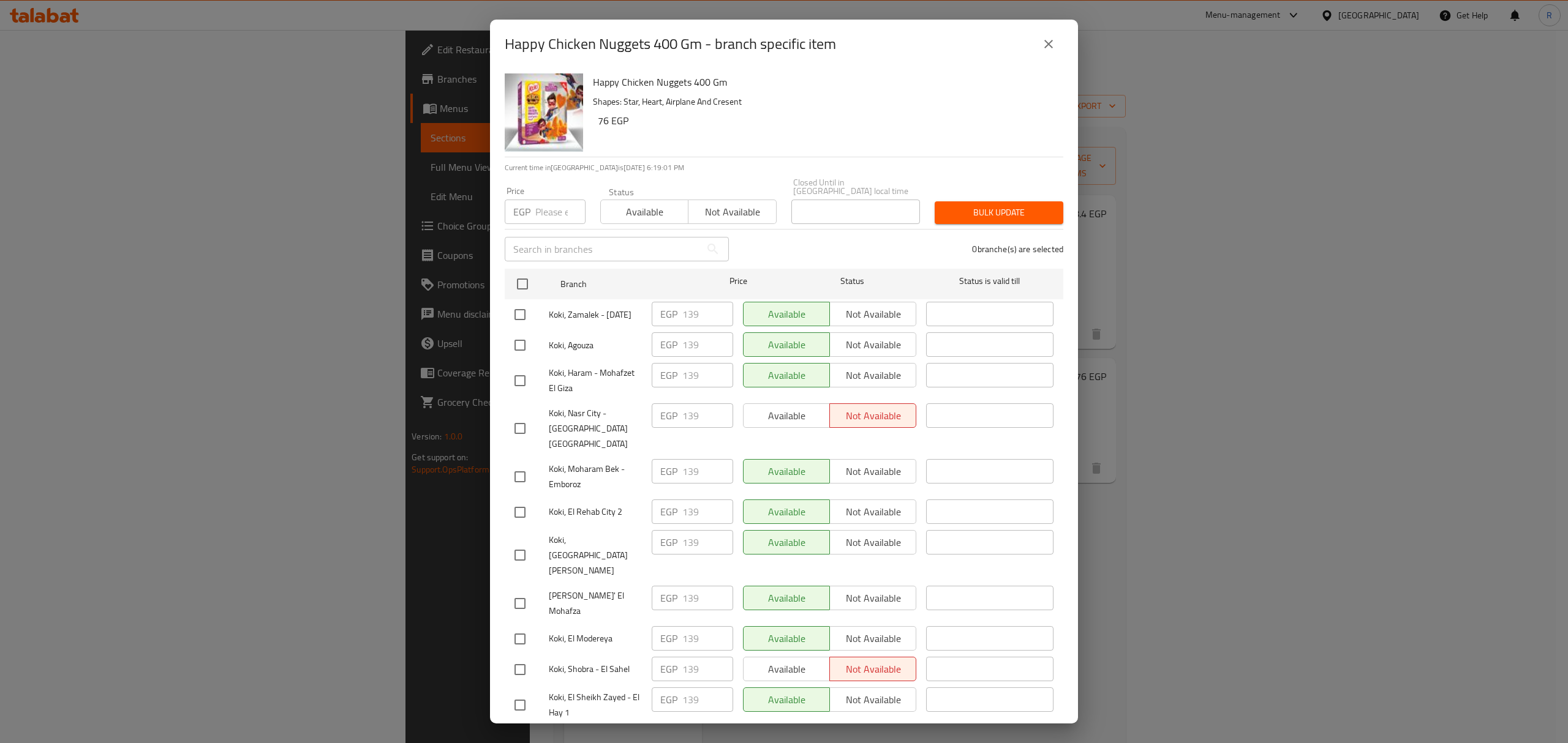
click at [1053, 30] on div "Happy Chicken Nuggets 400 Gm - branch specific item" at bounding box center [783, 45] width 559 height 30
click at [1049, 36] on icon "close" at bounding box center [1048, 44] width 15 height 15
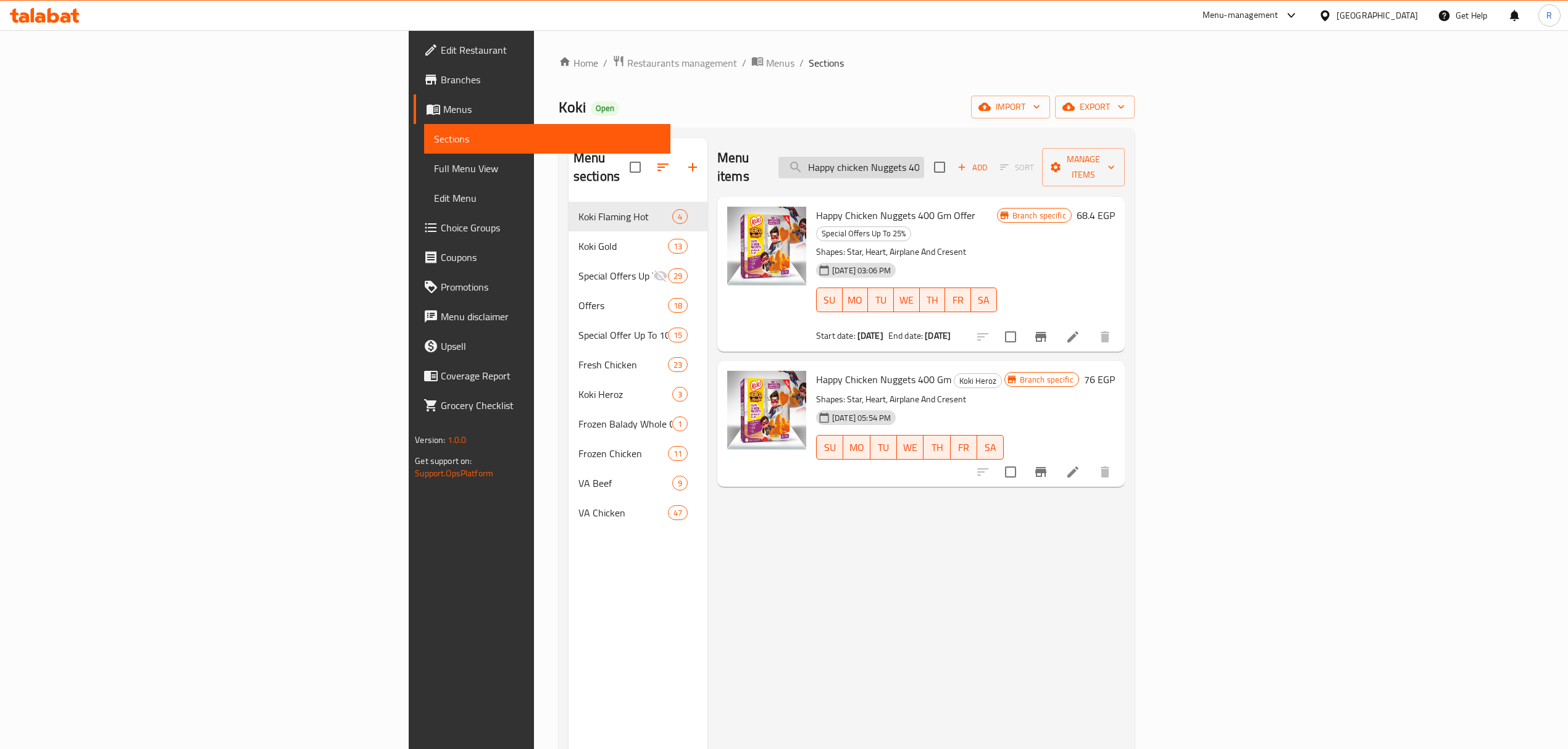
click at [924, 164] on input "Happy chicken Nuggets 400 gm" at bounding box center [851, 168] width 146 height 22
paste input "Koki heroz chicken cheese nuggets 400 gm"
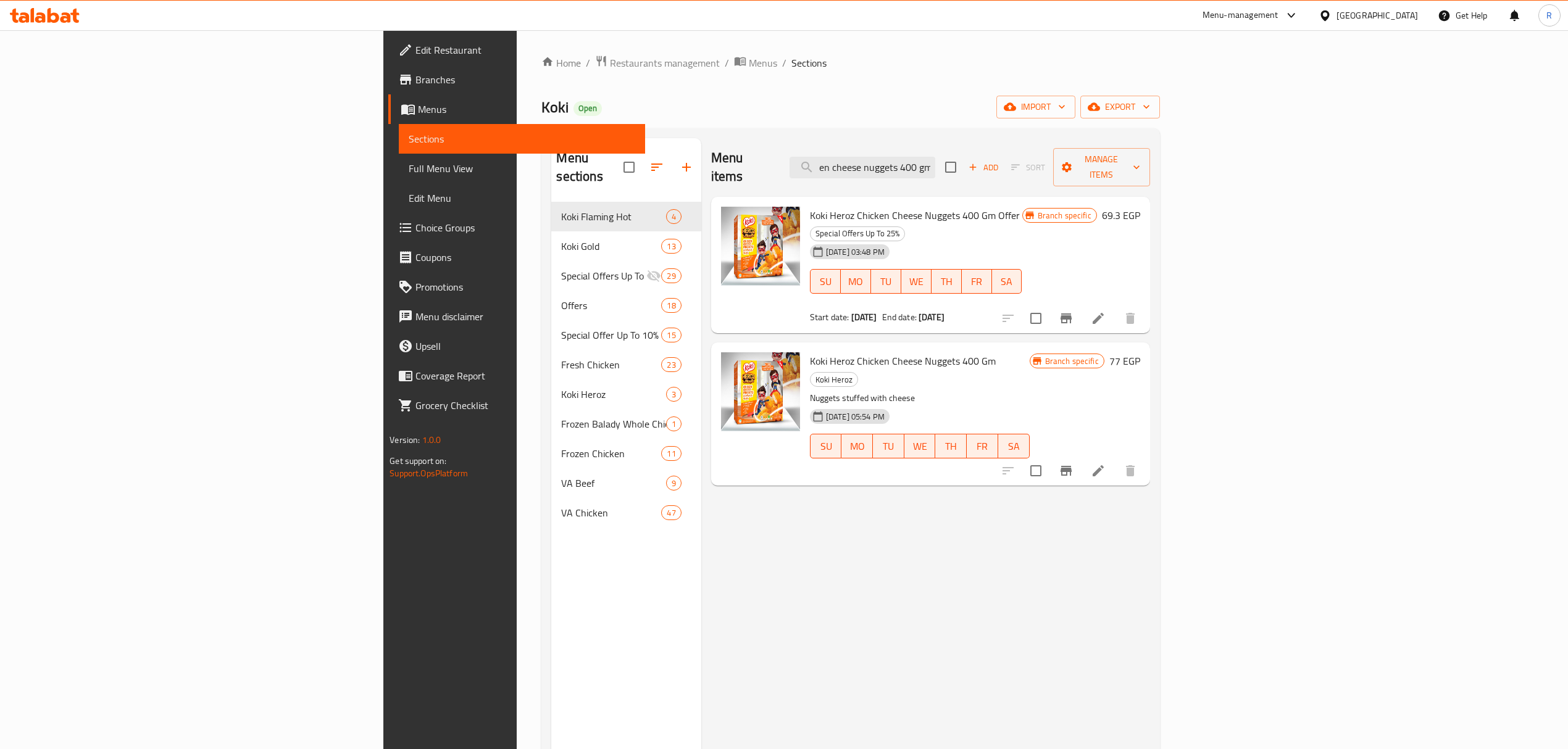
click at [1073, 463] on icon "Branch-specific-item" at bounding box center [1066, 470] width 15 height 15
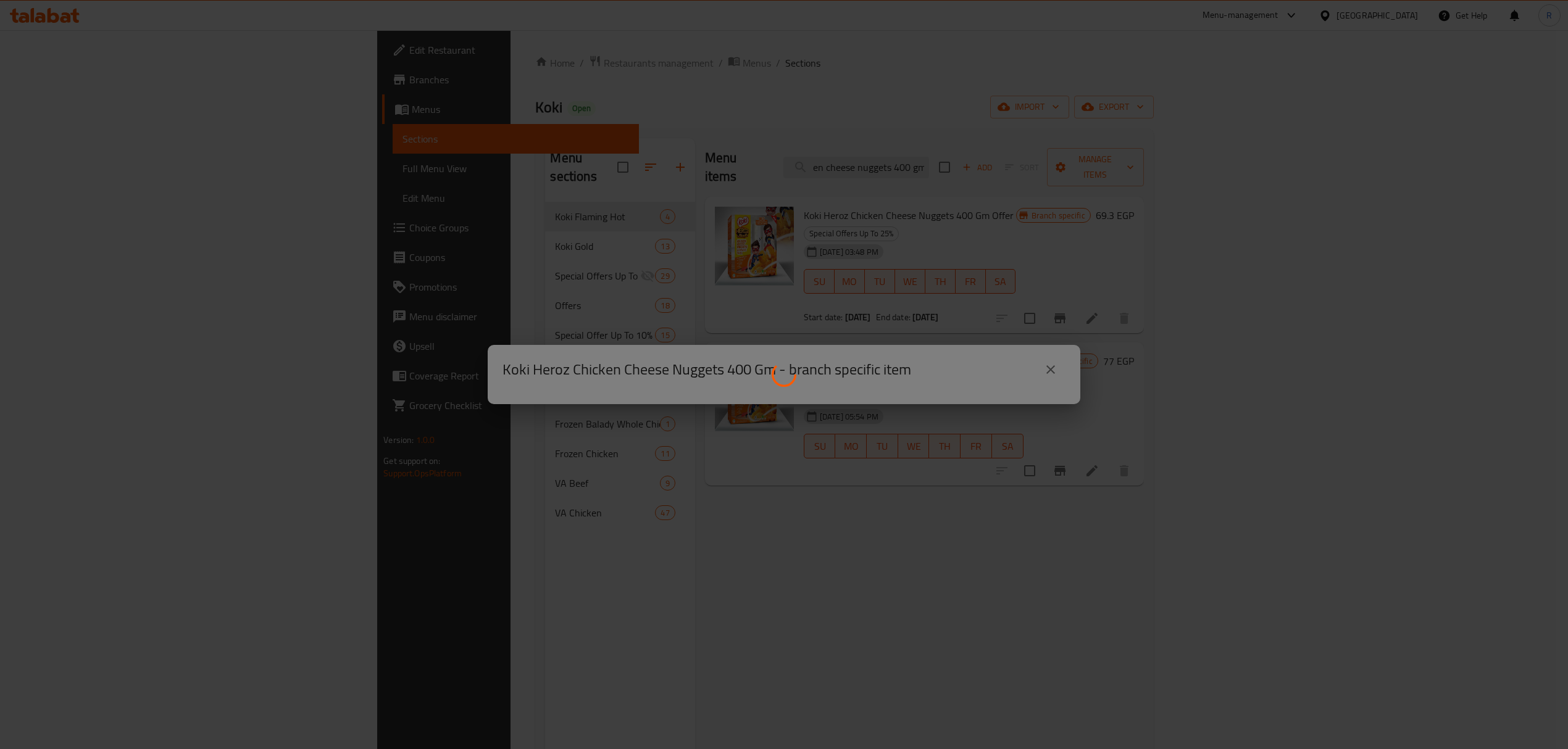
scroll to position [0, 0]
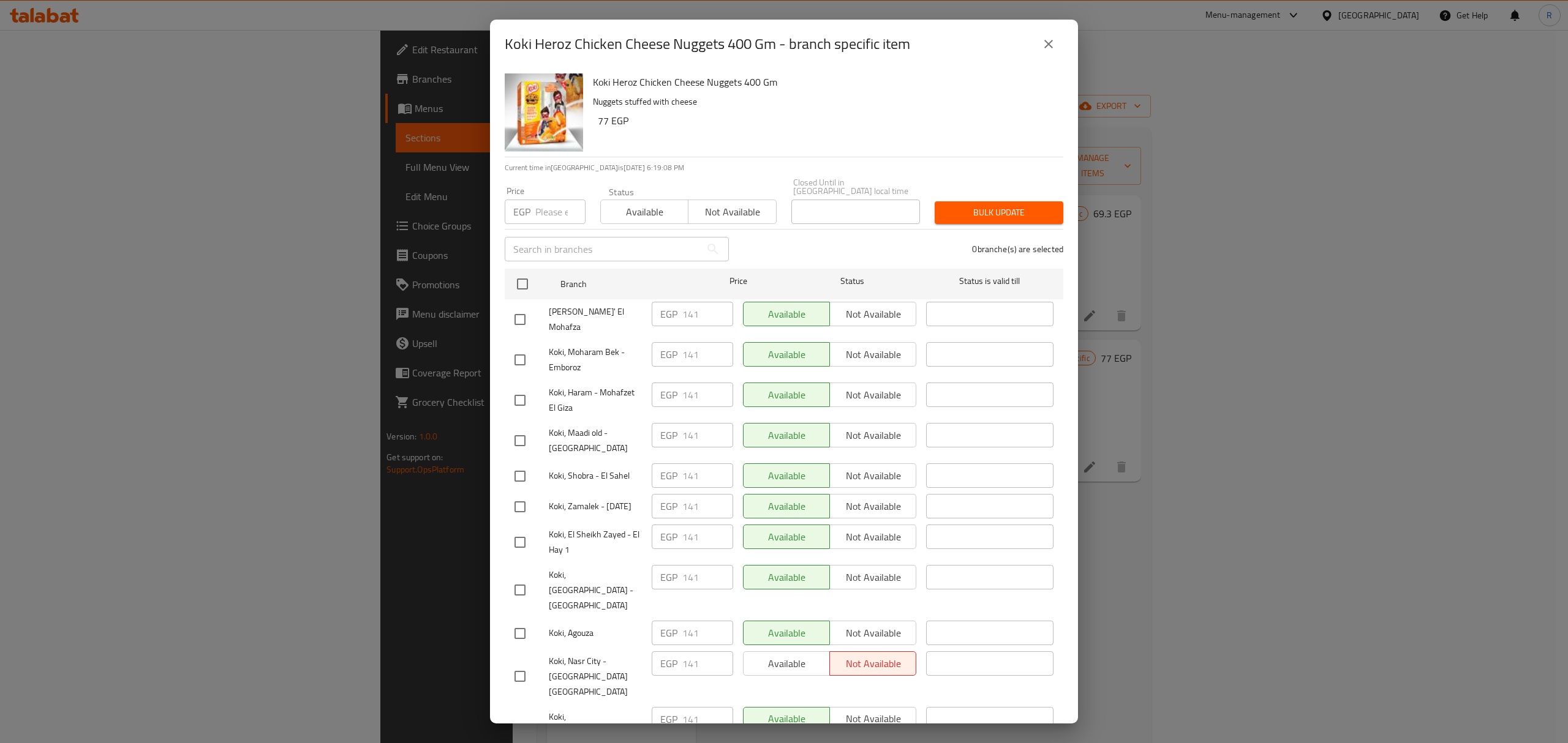
click at [1048, 44] on icon "close" at bounding box center [1048, 44] width 8 height 8
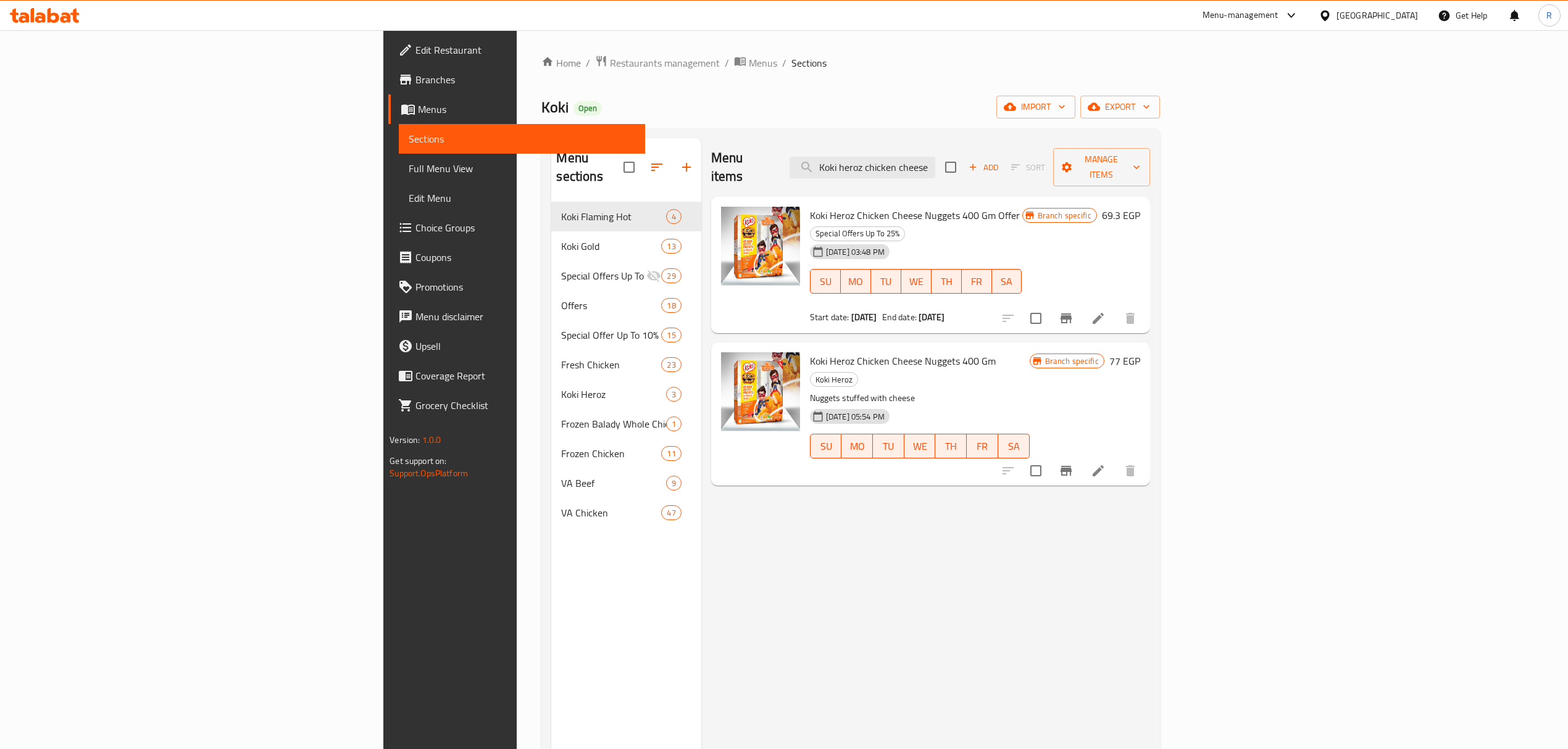
click at [976, 146] on div "Menu items Koki heroz chicken cheese nuggets 400 gm Add Sort Manage items" at bounding box center [930, 168] width 439 height 58
click at [935, 157] on input "Koki heroz chicken cheese nuggets 400 gm" at bounding box center [862, 168] width 146 height 22
click at [935, 158] on input "Koki heroz chicken cheese nuggets 400 gm" at bounding box center [862, 168] width 146 height 22
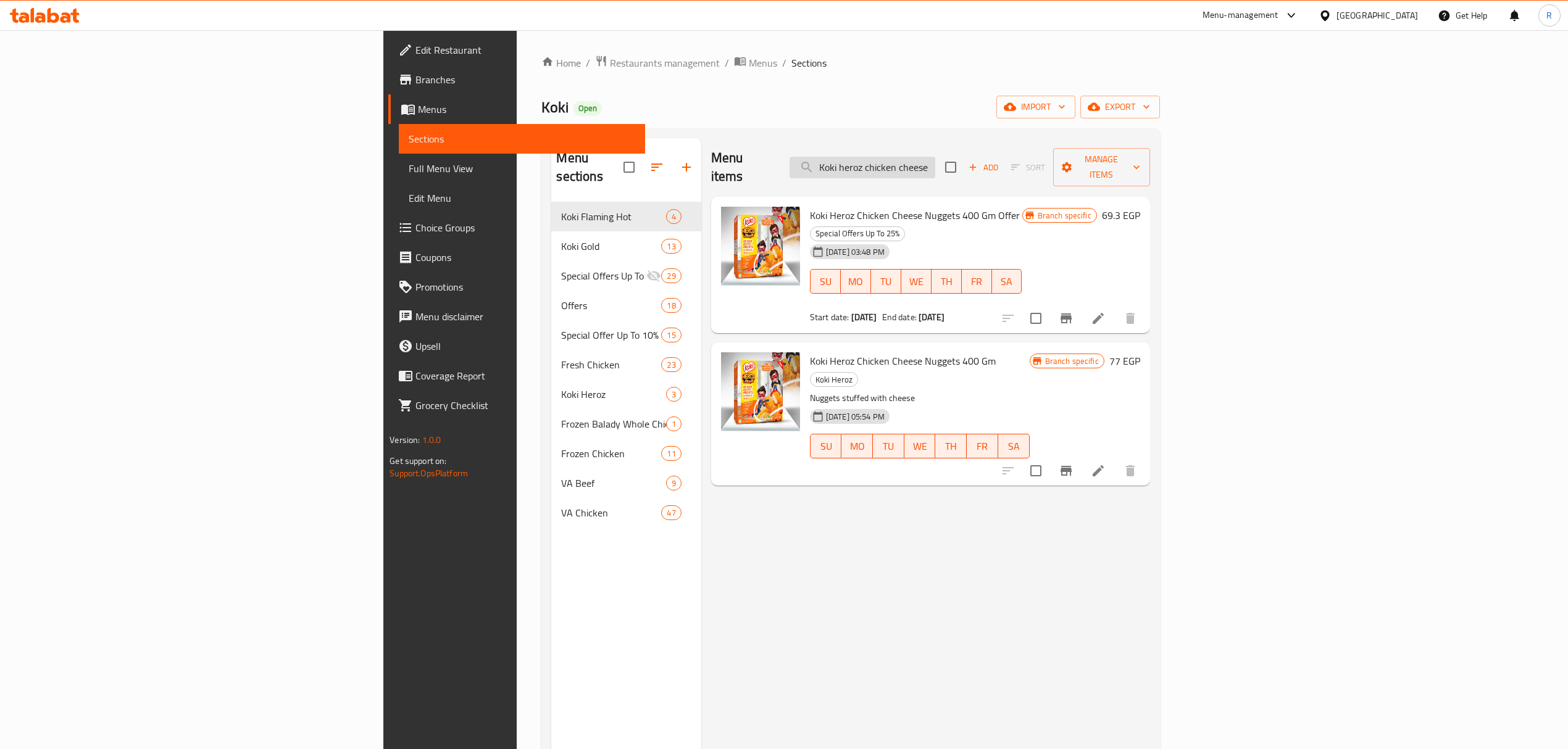
paste input "koki gold chicken tender"
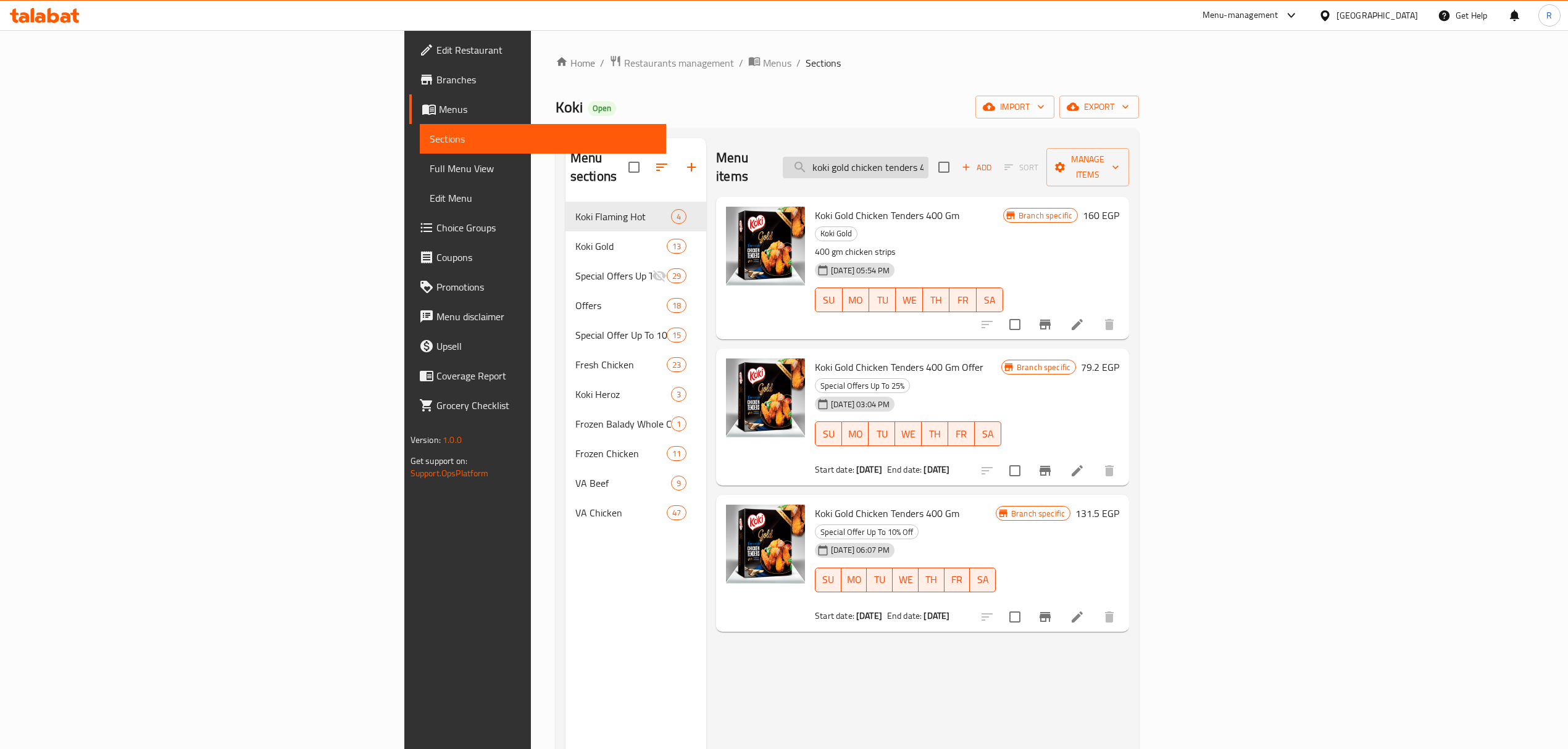
click at [928, 158] on input "koki gold chicken tenders 400 gm" at bounding box center [855, 168] width 146 height 22
paste input "Koki Beef Haty Kofta 900"
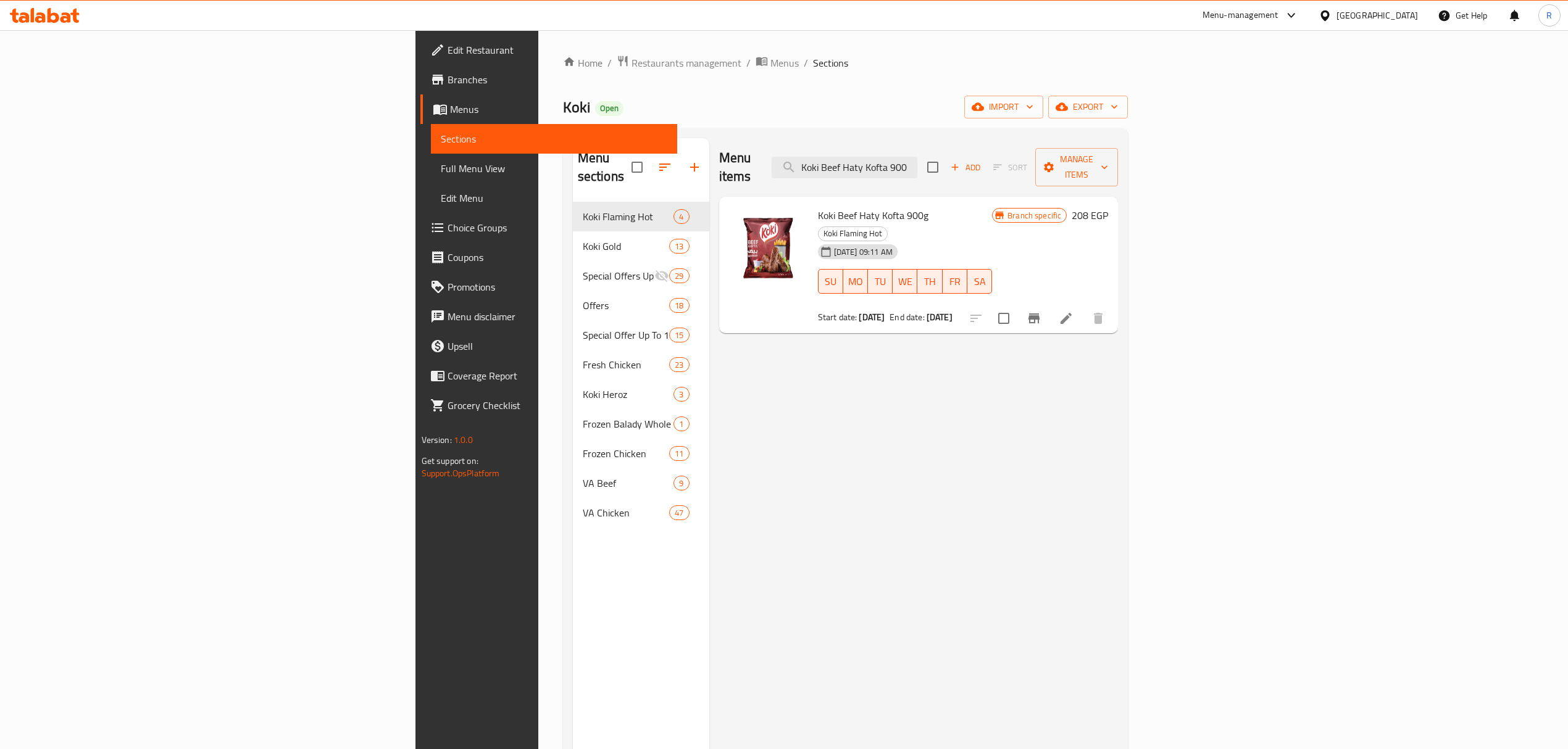
click at [818, 206] on span "Koki Beef Haty Kofta 900g" at bounding box center [873, 215] width 110 height 18
drag, startPoint x: 726, startPoint y: 198, endPoint x: 810, endPoint y: 201, distance: 84.1
click at [818, 206] on span "Koki Beef Haty Kofta 900g" at bounding box center [873, 215] width 110 height 18
copy span "Koki Beef Haty Kofta 900g"
click at [995, 170] on div "Menu items Koki Beef Haty Kofta 900 Add Sort Manage items" at bounding box center [919, 168] width 400 height 58
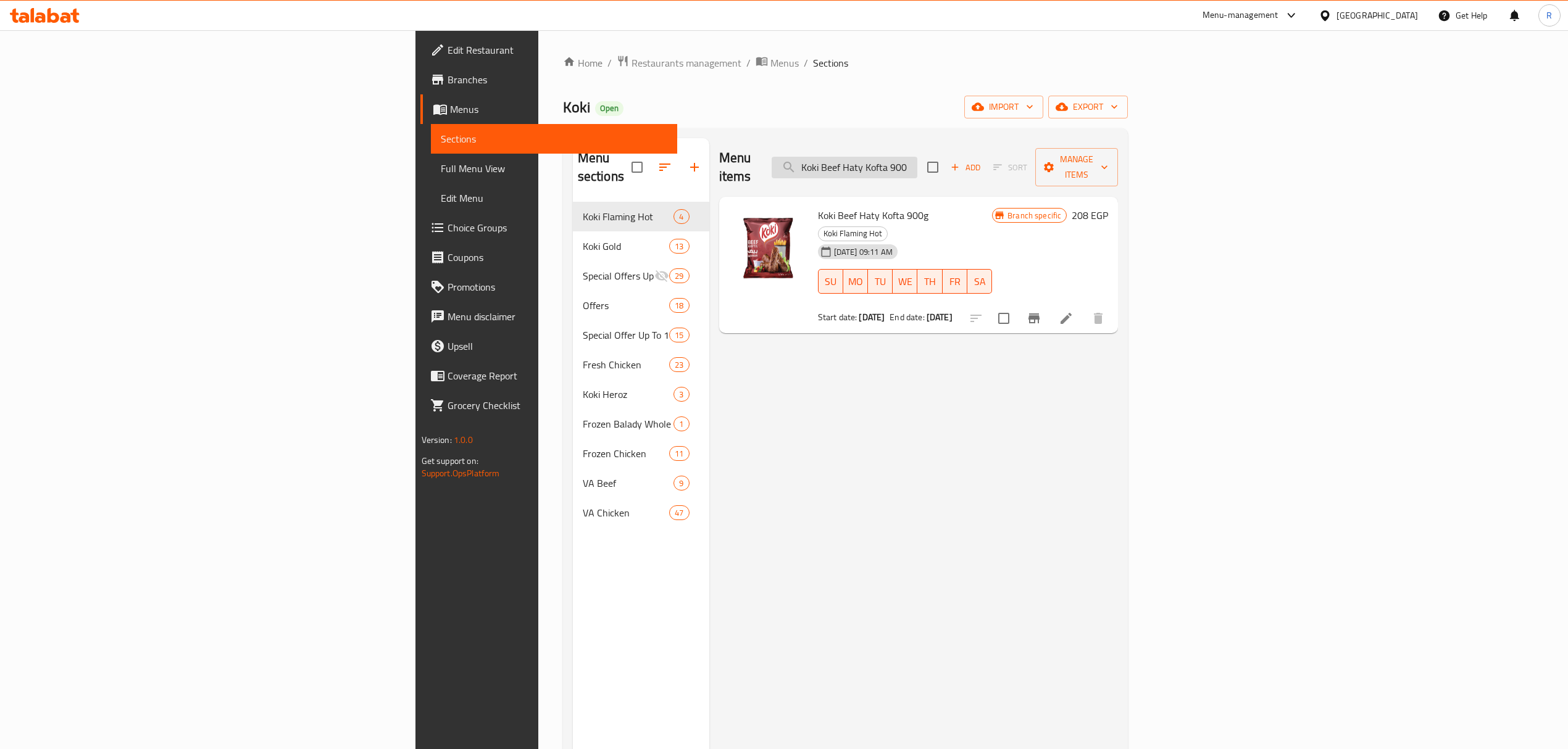
click at [917, 158] on input "Koki Beef Haty Kofta 900" at bounding box center [845, 168] width 146 height 22
click at [917, 158] on input "Koki Beef Haty Kofta 900" at bounding box center [845, 168] width 146 height 22
paste input "chicken wings"
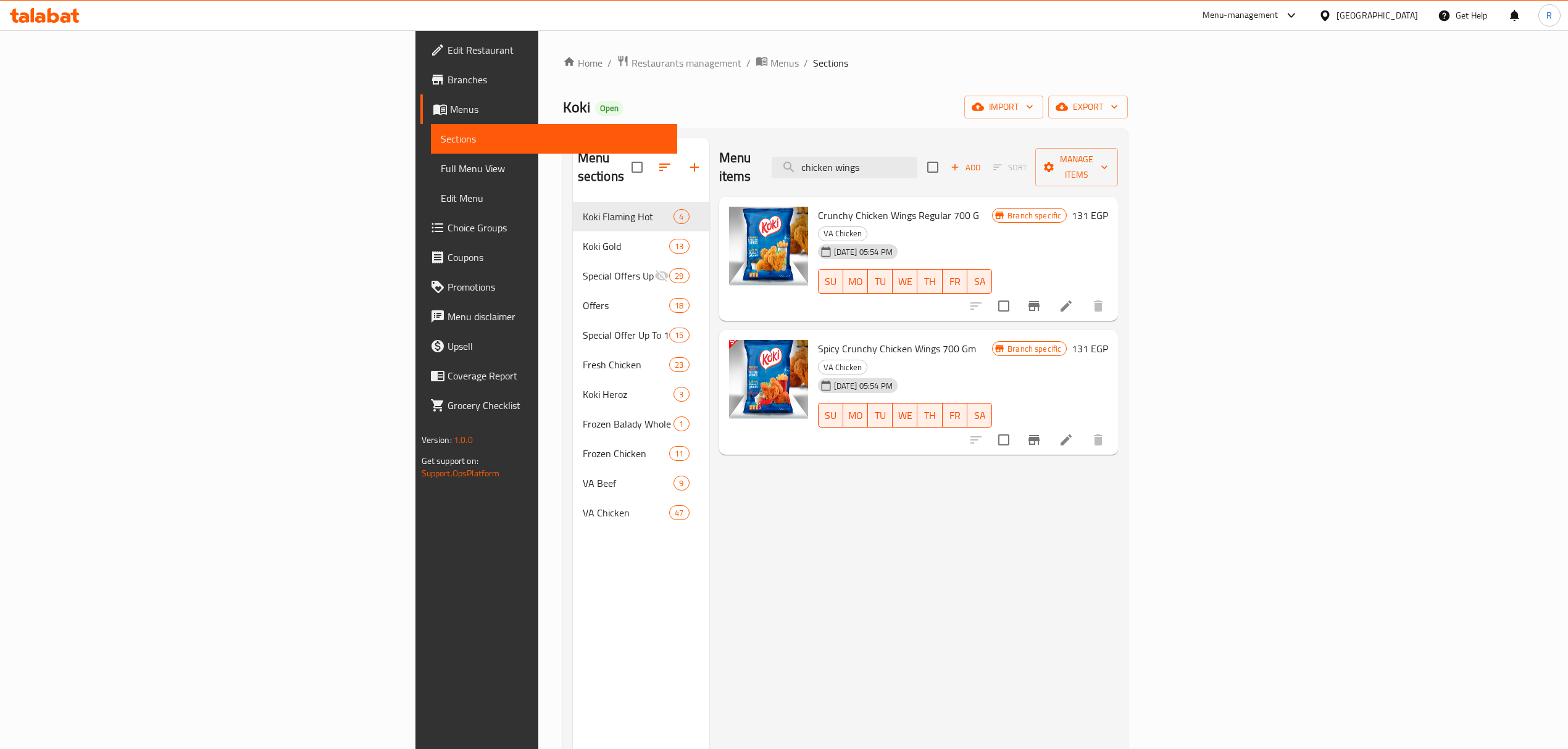
click at [818, 206] on span "Crunchy Chicken Wings Regular 700 G" at bounding box center [898, 215] width 161 height 18
drag, startPoint x: 734, startPoint y: 200, endPoint x: 865, endPoint y: 201, distance: 131.0
click at [865, 206] on span "Crunchy Chicken Wings Regular 700 G" at bounding box center [898, 215] width 161 height 18
copy span "Crunchy Chicken Wings Regular 700 G"
click at [818, 339] on span "Spicy Crunchy Chicken Wings 700 Gm" at bounding box center [896, 349] width 158 height 18
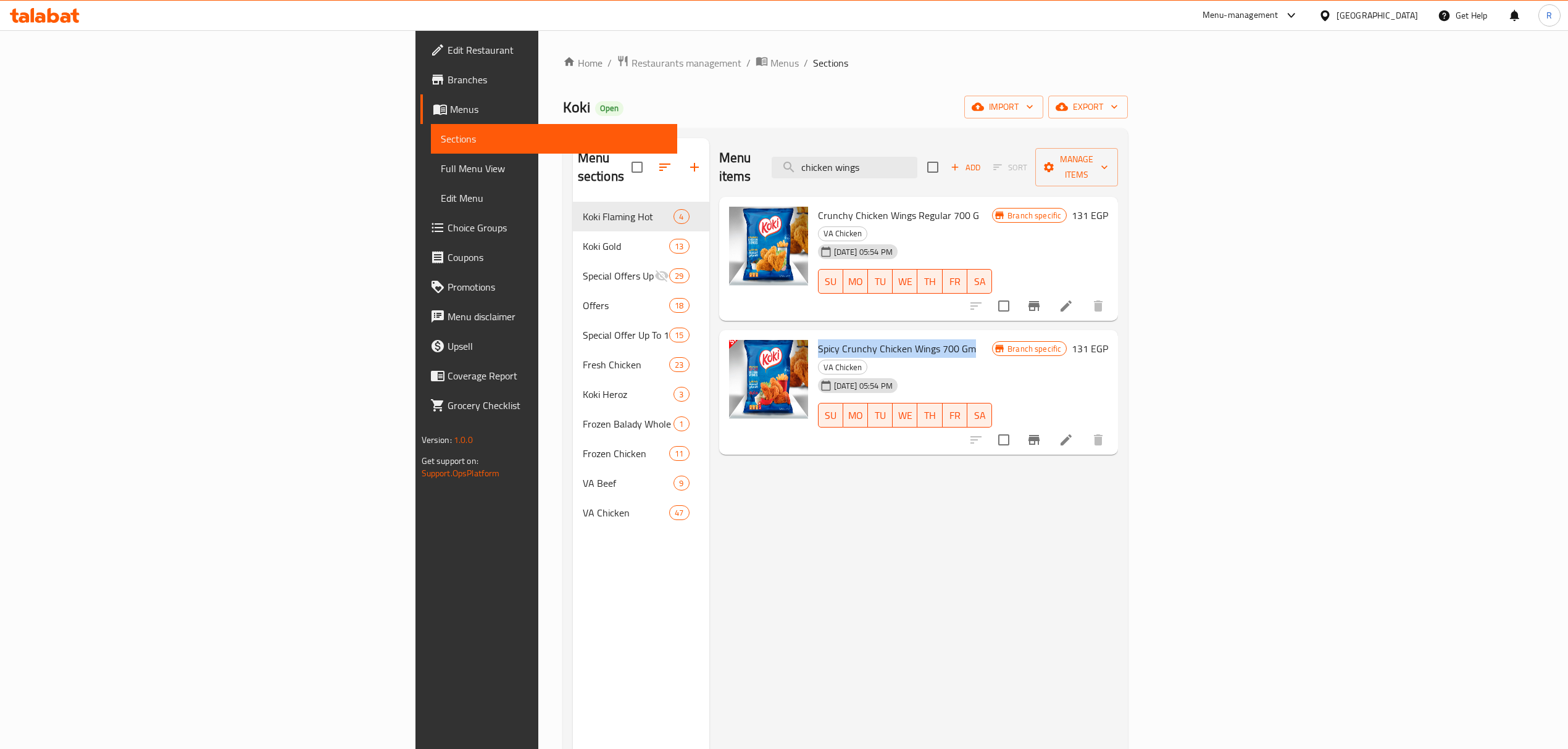
drag, startPoint x: 729, startPoint y: 314, endPoint x: 855, endPoint y: 319, distance: 126.1
click at [855, 339] on span "Spicy Crunchy Chicken Wings 700 Gm" at bounding box center [896, 349] width 158 height 18
copy span "Spicy Crunchy Chicken Wings 700 Gm"
click at [917, 157] on input "chicken wings" at bounding box center [845, 168] width 146 height 22
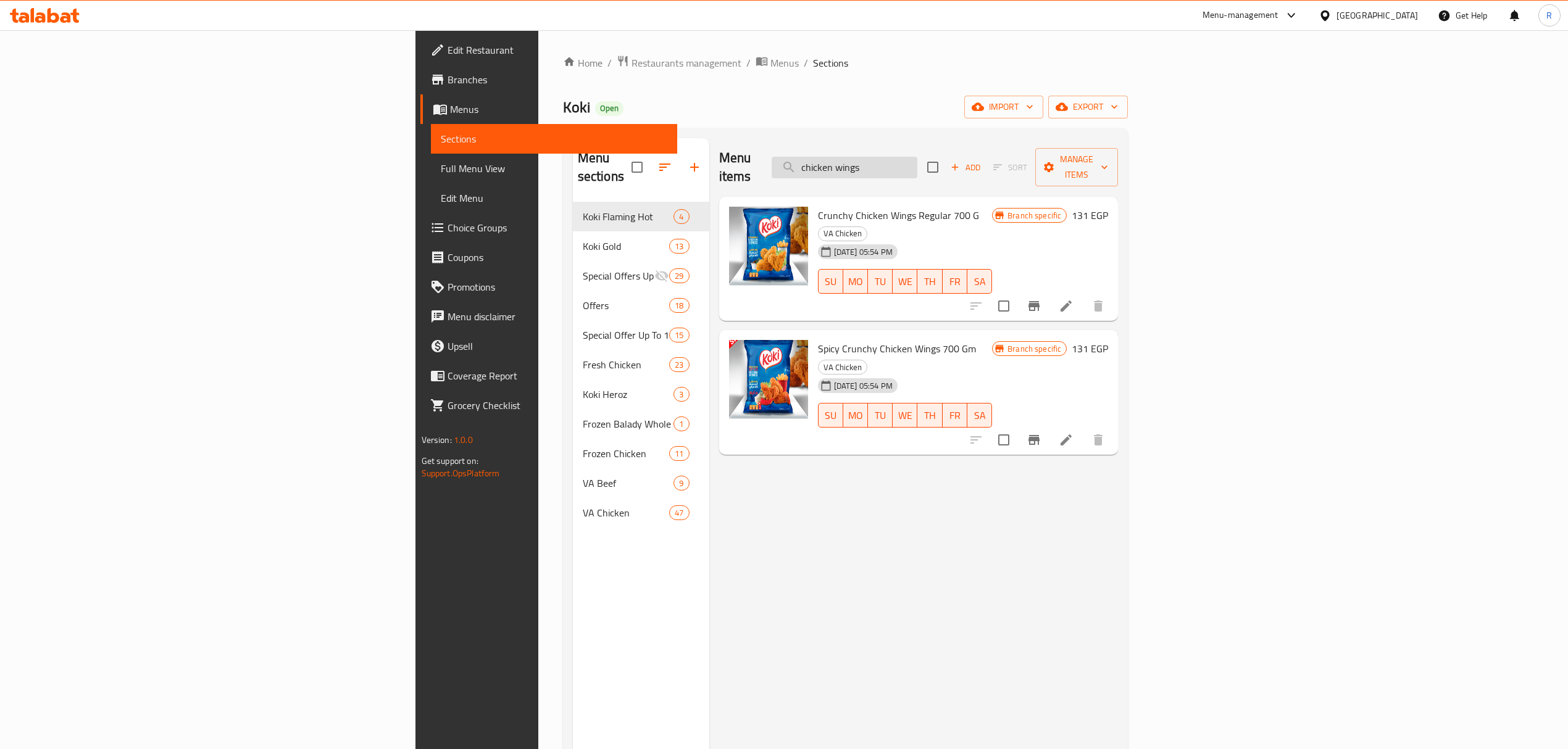
click at [917, 157] on input "chicken wings" at bounding box center [845, 168] width 146 height 22
paste input "Gold [US_STATE] Hot Dog"
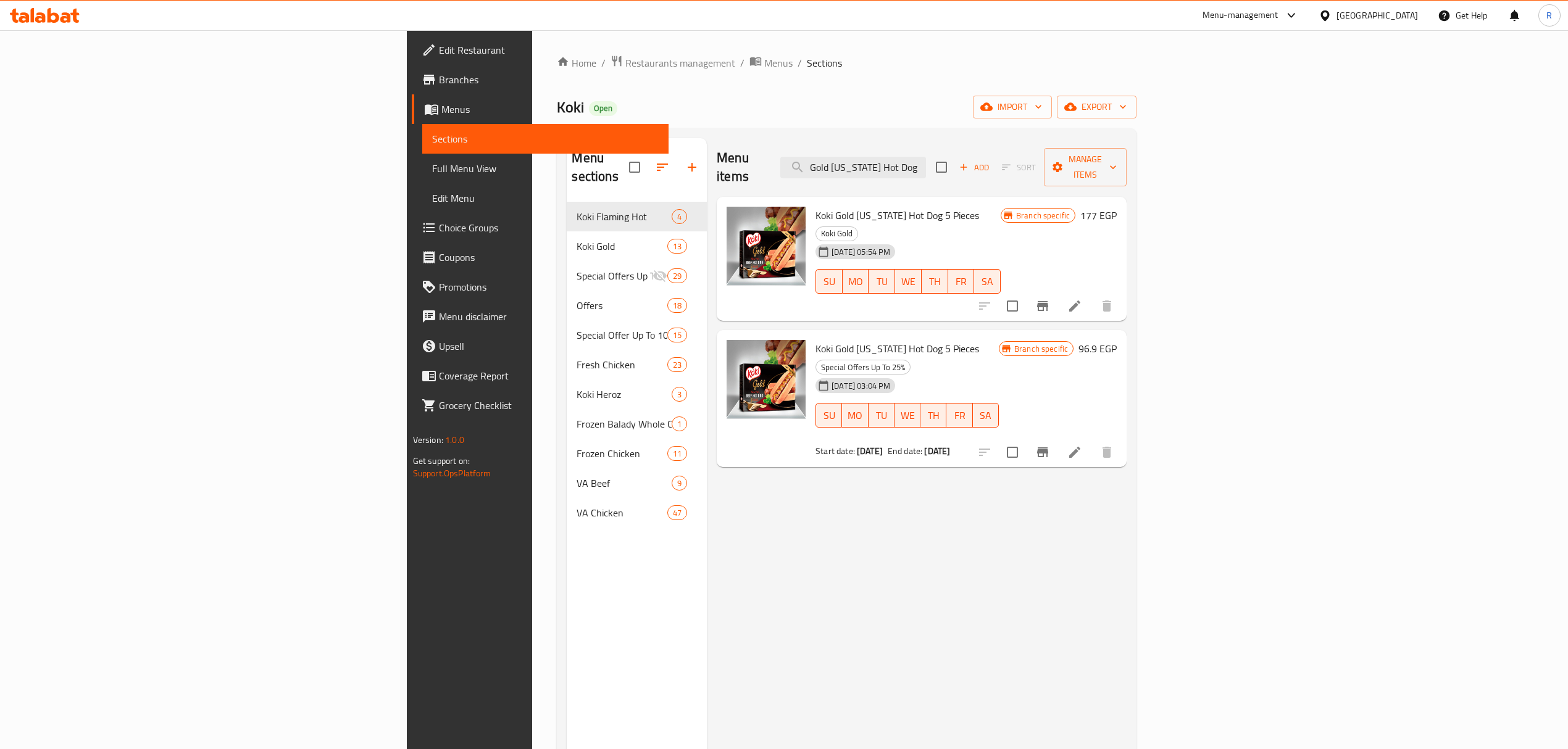
type input "Gold [US_STATE] Hot Dog"
click at [815, 206] on span "Koki Gold [US_STATE] Hot Dog 5 Pieces" at bounding box center [897, 215] width 164 height 18
drag, startPoint x: 717, startPoint y: 198, endPoint x: 843, endPoint y: 174, distance: 128.3
click at [848, 206] on span "Koki Gold [US_STATE] Hot Dog 5 Pieces" at bounding box center [897, 215] width 164 height 18
copy span "Koki Gold [US_STATE] Hot Dog 5 Pieces"
